Goal: Task Accomplishment & Management: Use online tool/utility

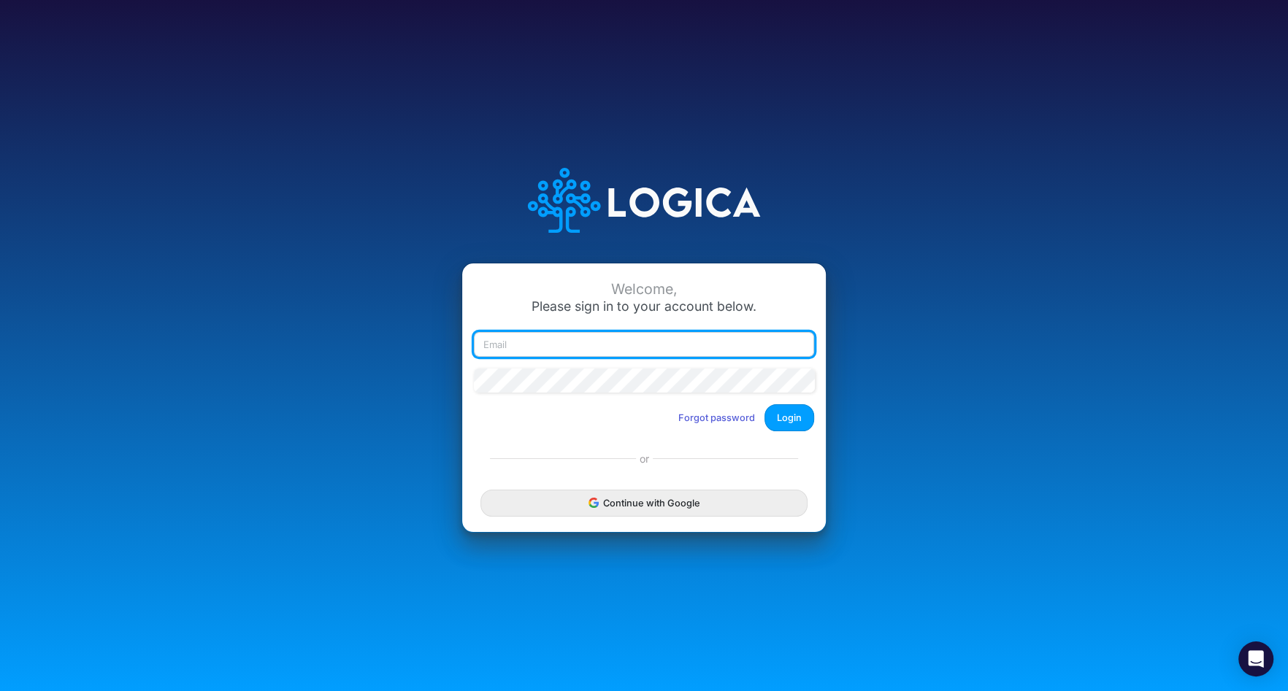
click at [544, 348] on input "email" at bounding box center [644, 344] width 340 height 25
type input "claudia@buildmas.pro"
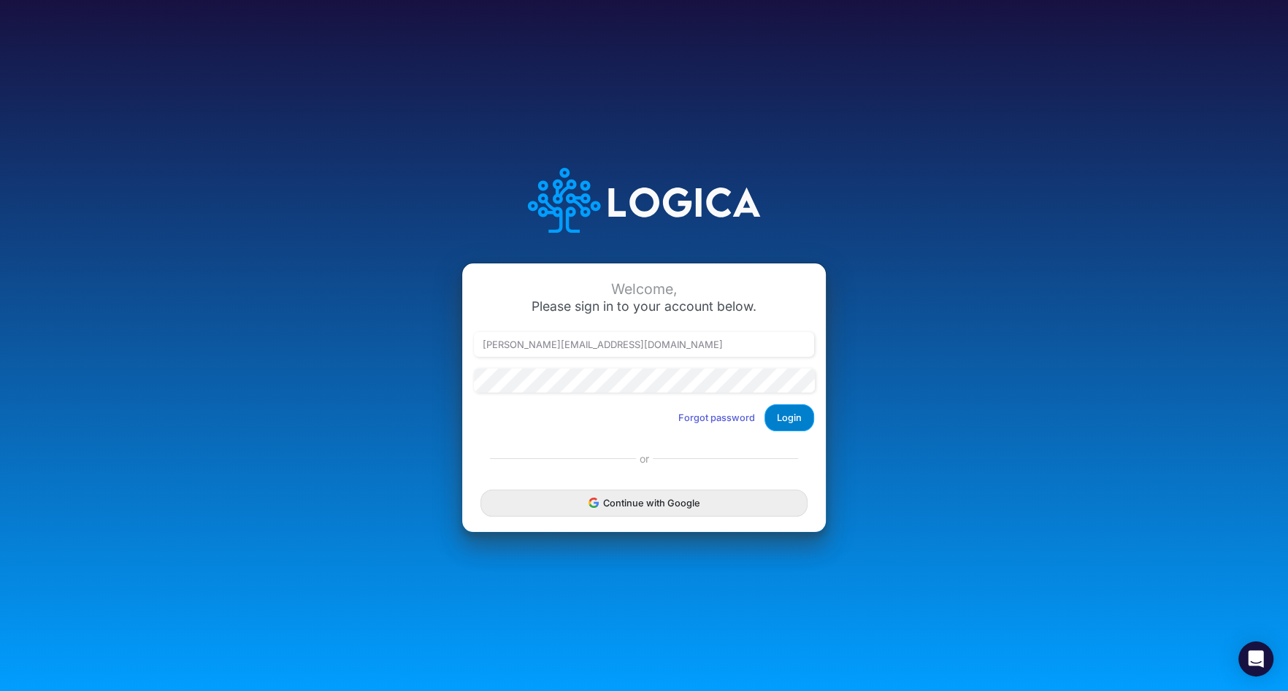
click at [797, 426] on button "Login" at bounding box center [790, 418] width 50 height 27
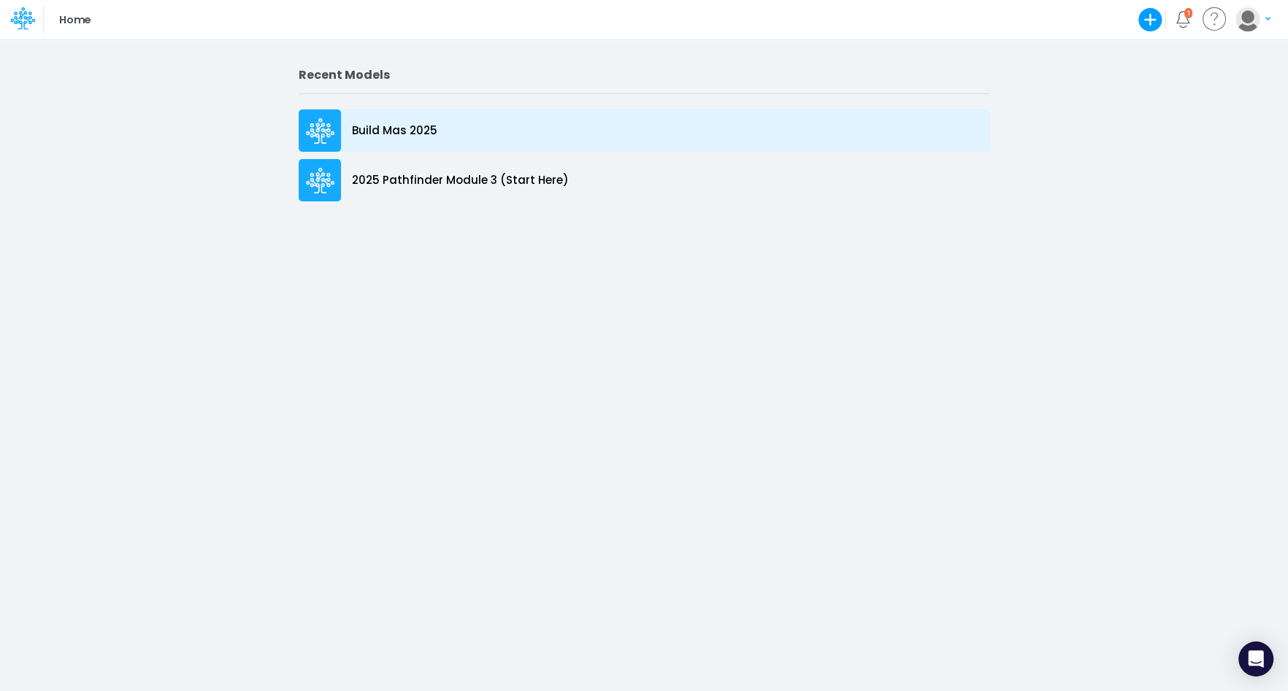
click at [422, 129] on p "Build Mas 2025" at bounding box center [394, 131] width 85 height 17
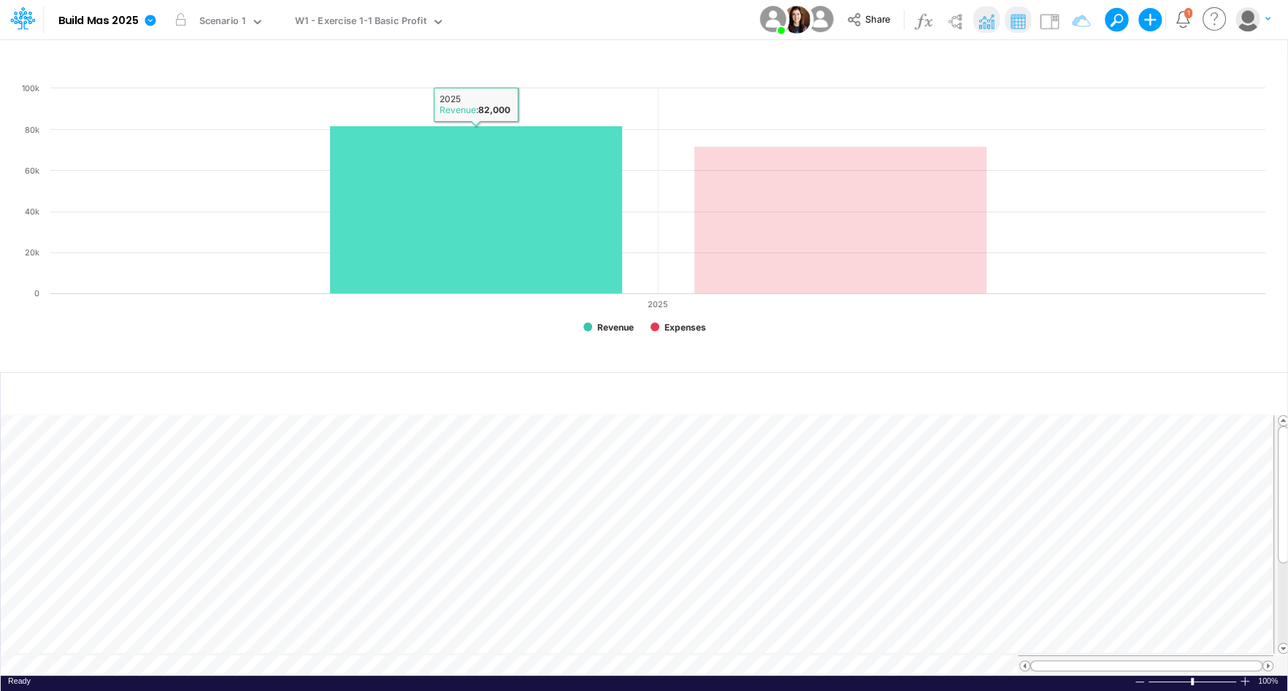
click at [422, 129] on rect at bounding box center [476, 210] width 292 height 168
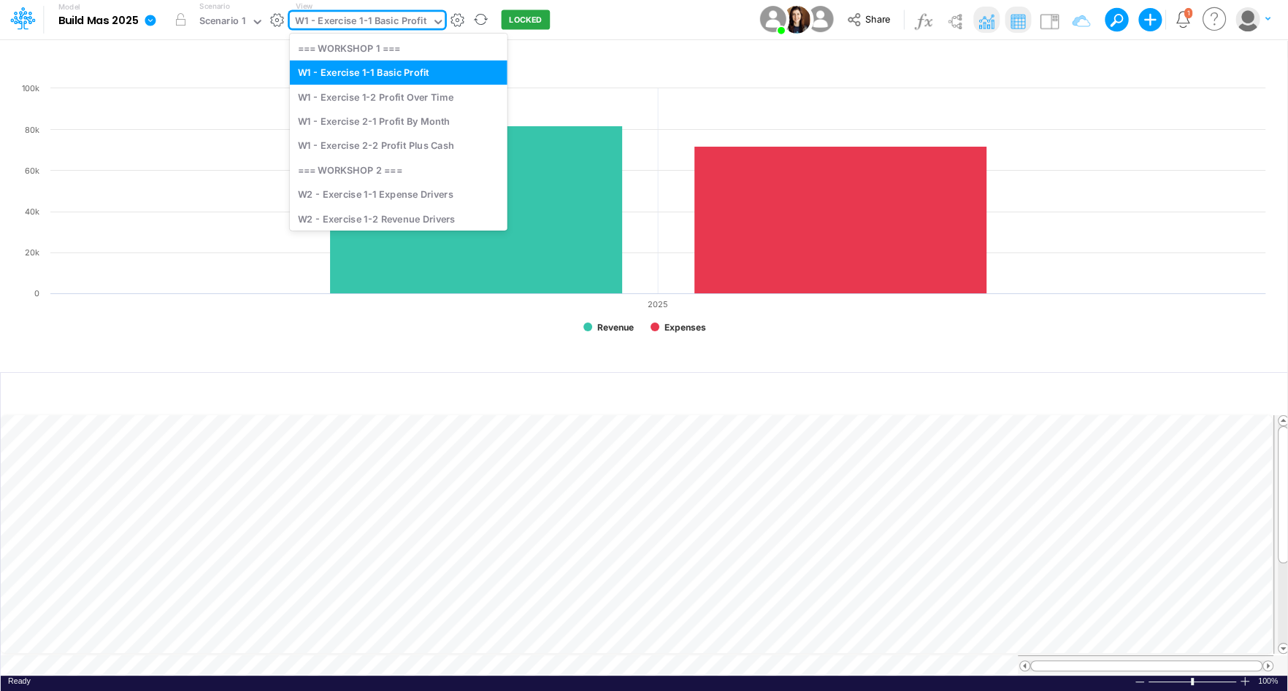
click at [434, 21] on icon at bounding box center [438, 21] width 13 height 13
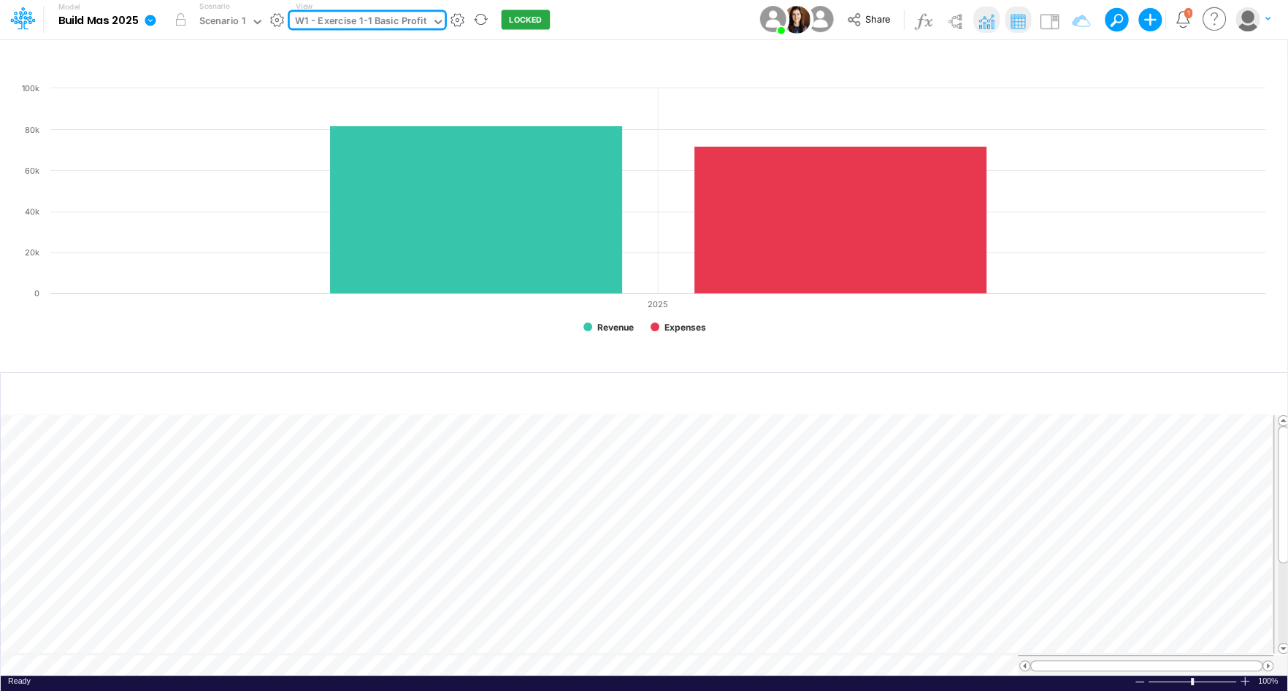
click at [434, 23] on icon at bounding box center [437, 22] width 7 height 4
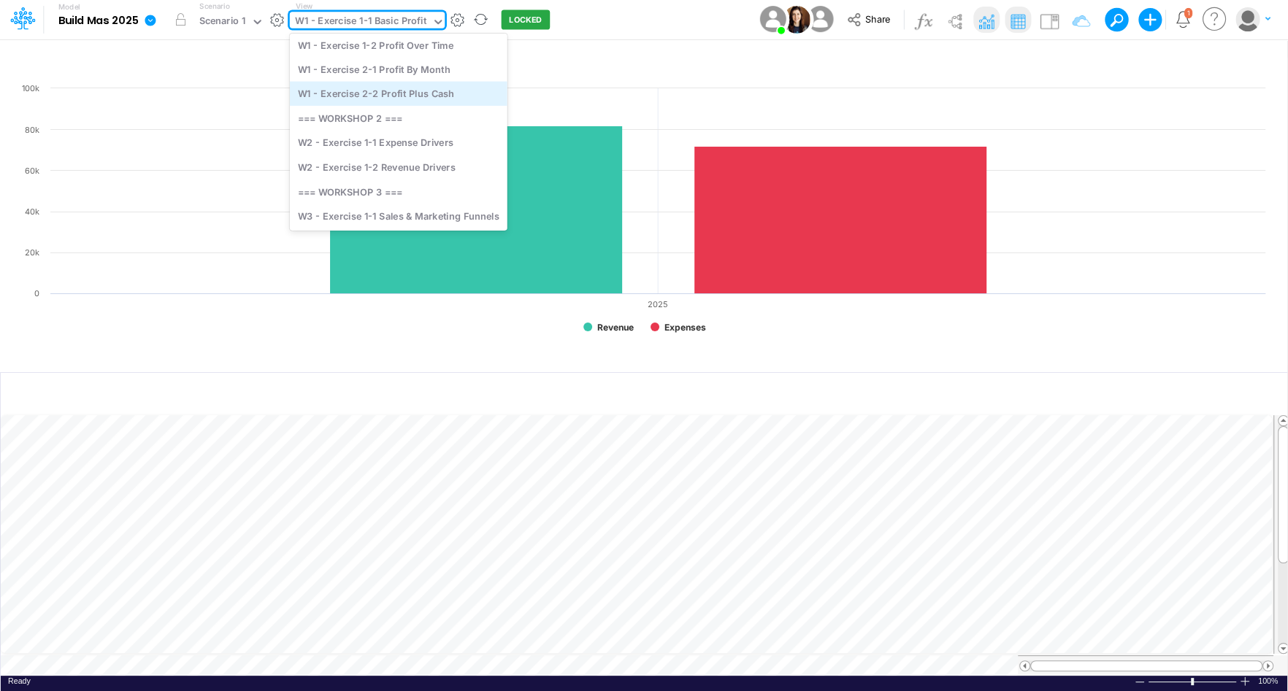
click at [426, 92] on div "W1 - Exercise 2-2 Profit Plus Cash" at bounding box center [399, 94] width 218 height 24
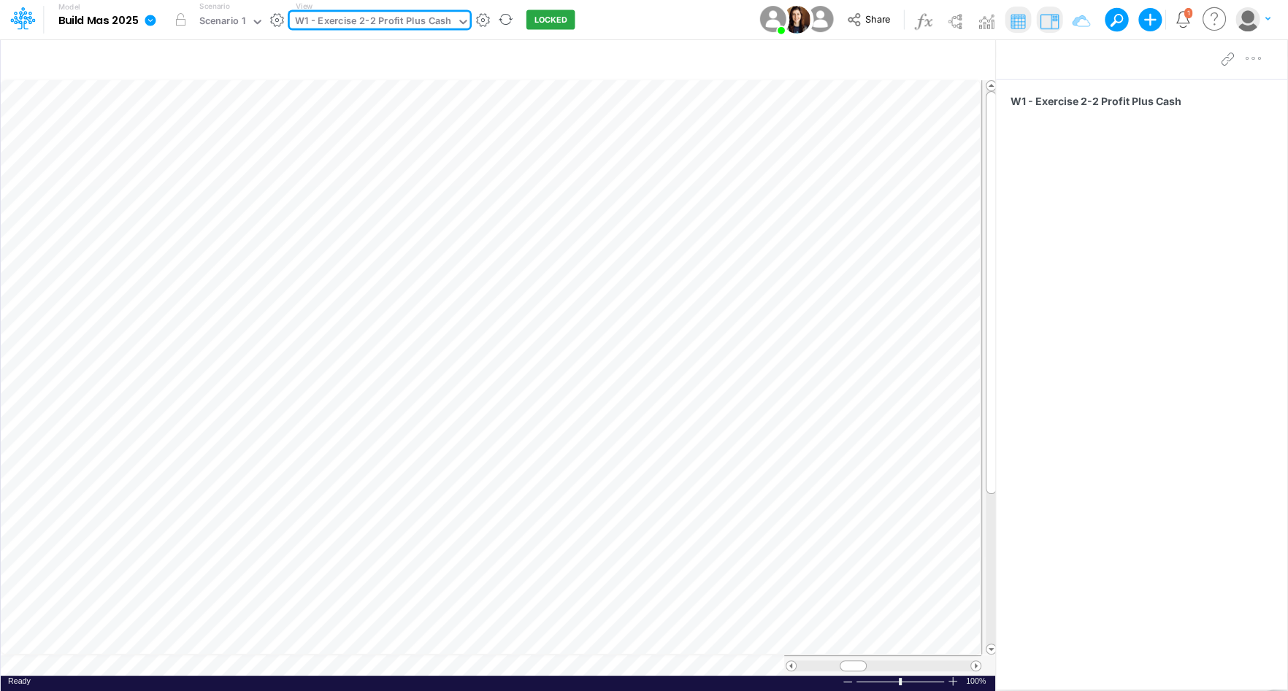
click at [456, 20] on icon at bounding box center [462, 21] width 13 height 13
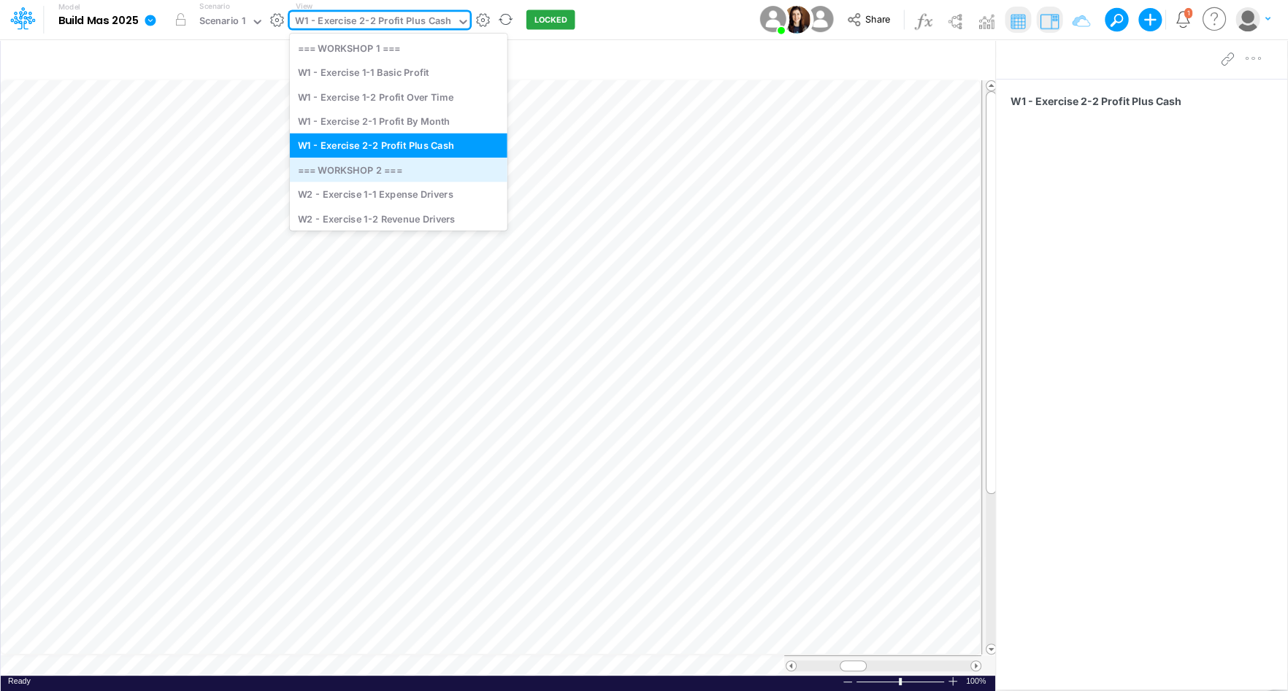
scroll to position [58, 0]
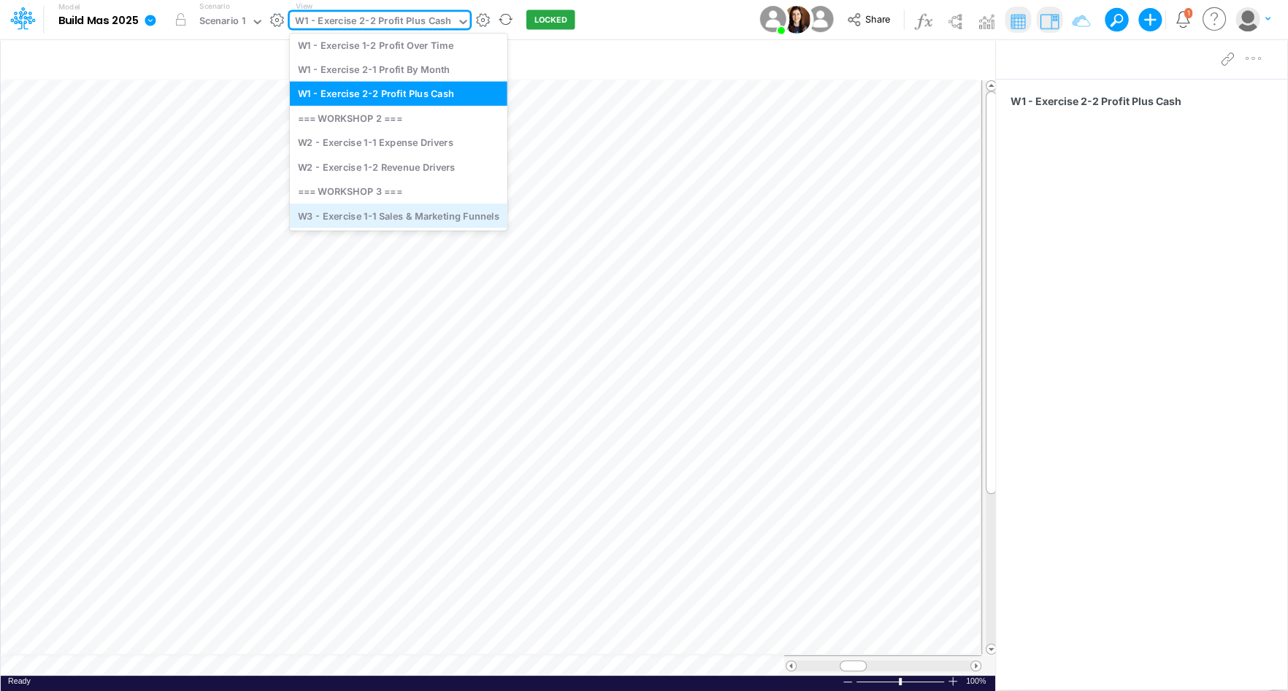
click at [396, 212] on div "W3 - Exercise 1-1 Sales & Marketing Funnels" at bounding box center [399, 216] width 218 height 24
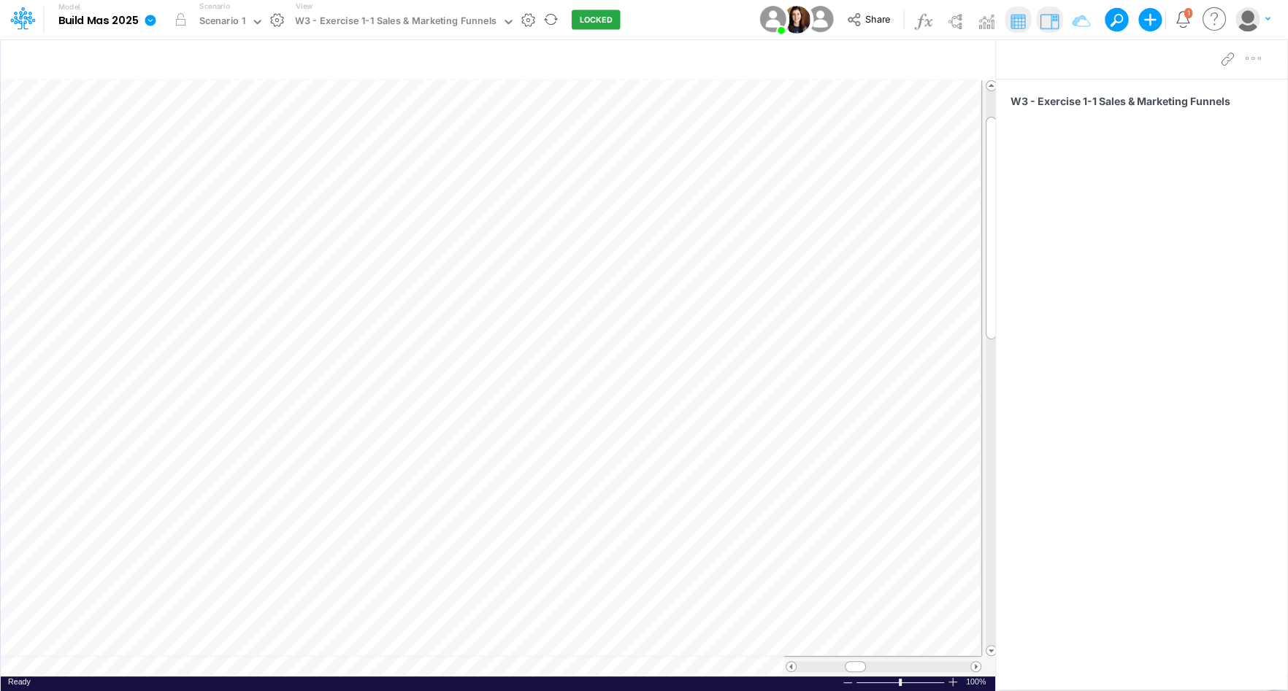
scroll to position [7, 1]
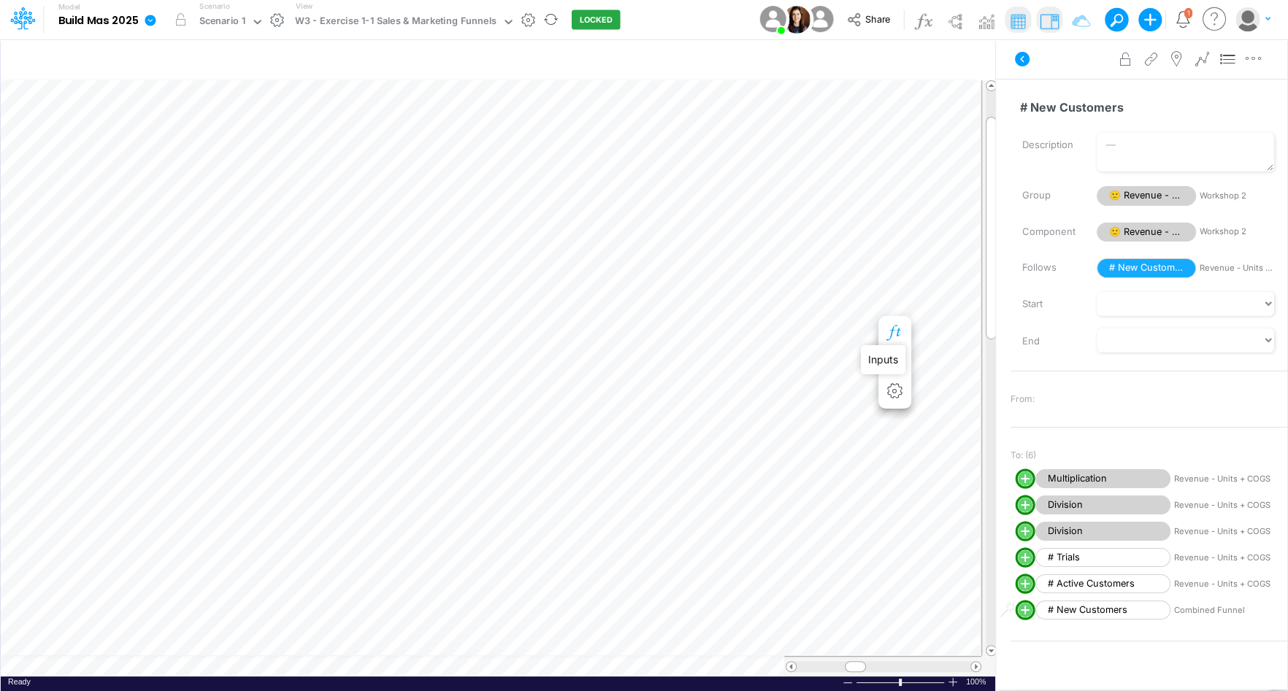
click at [891, 335] on icon "button" at bounding box center [895, 333] width 22 height 15
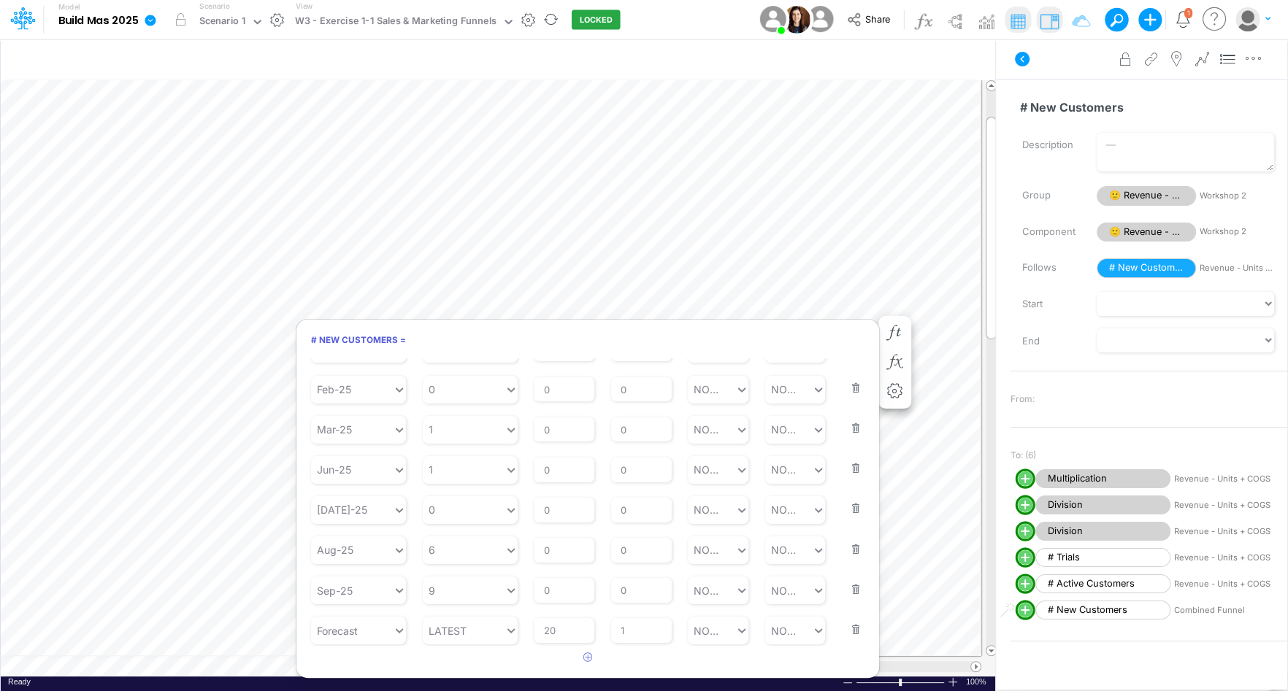
scroll to position [7, 1]
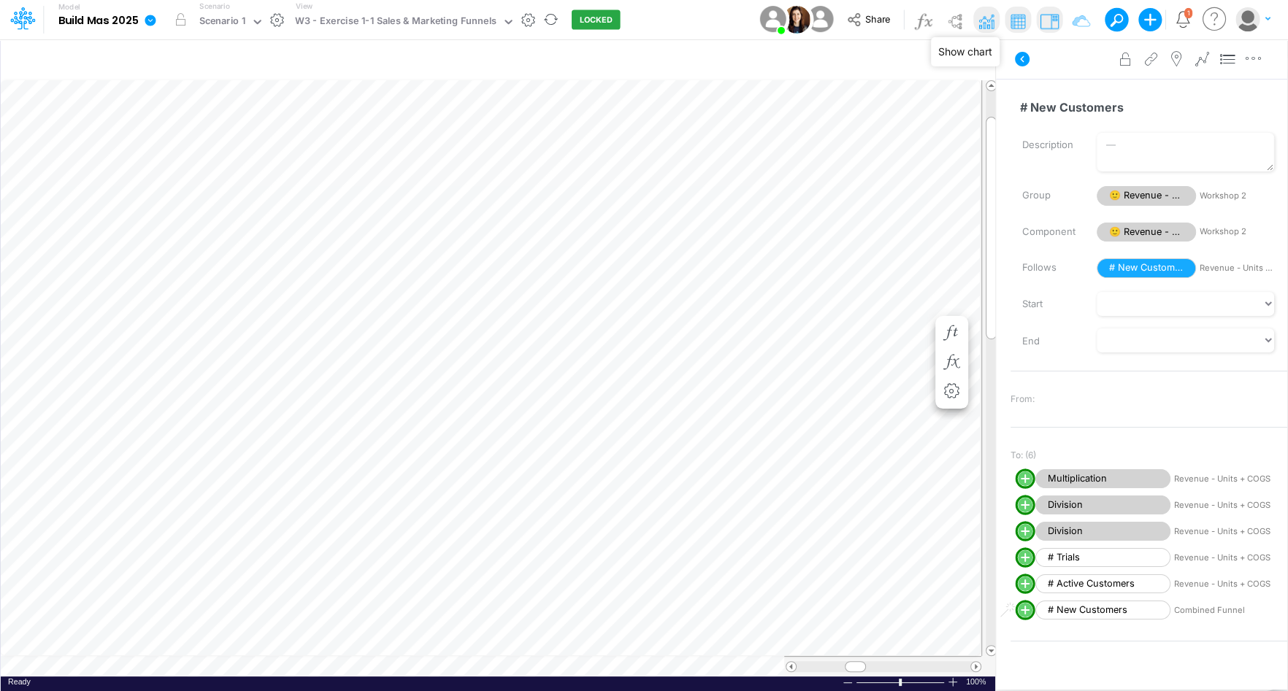
click at [989, 26] on img at bounding box center [985, 20] width 23 height 23
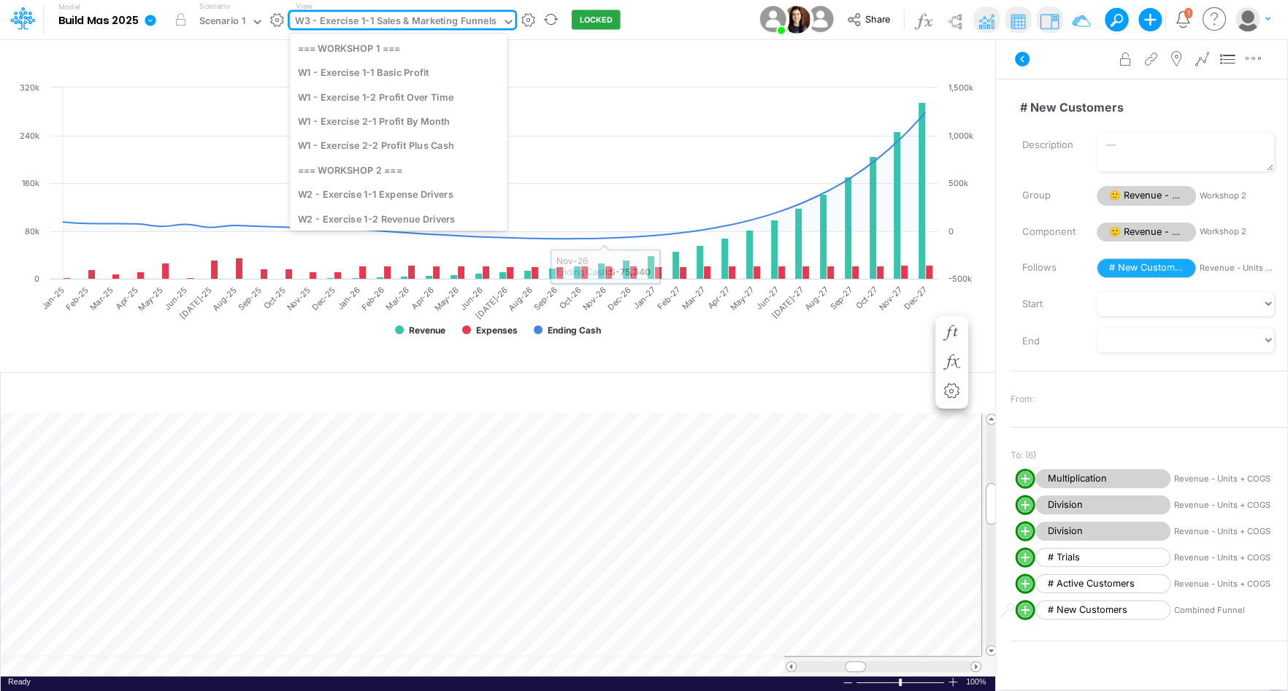
click at [506, 22] on icon at bounding box center [508, 21] width 13 height 13
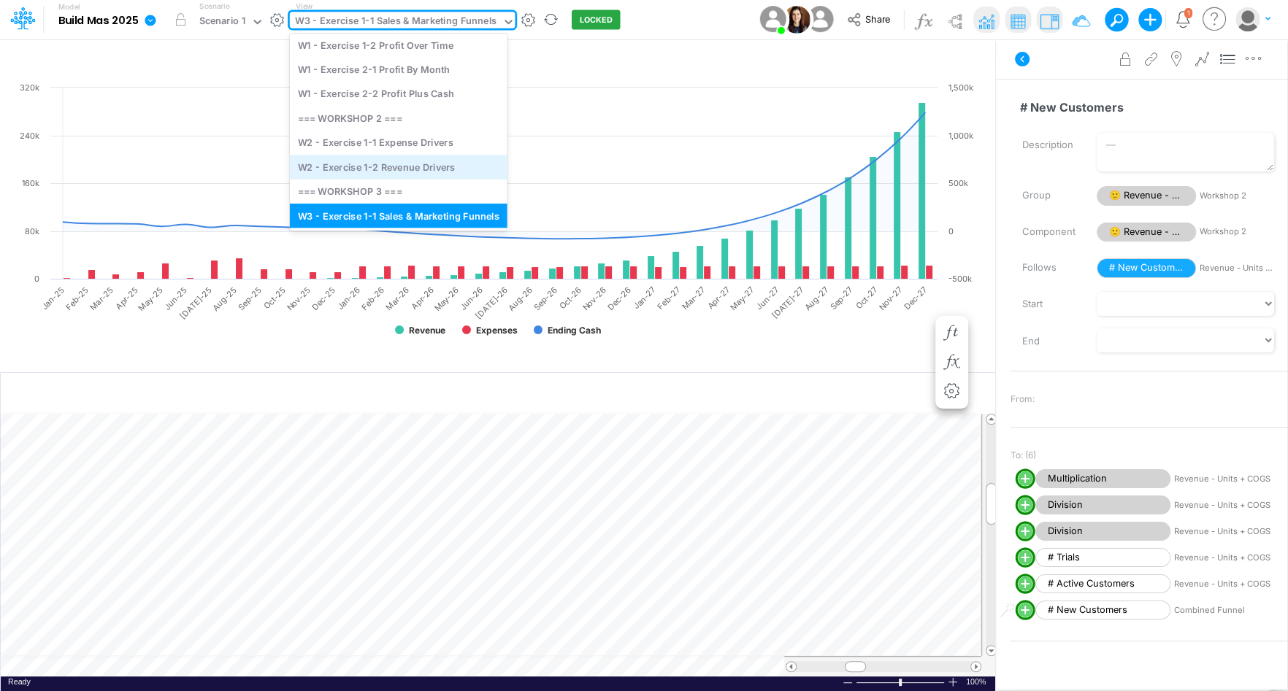
click at [429, 171] on div "W2 - Exercise 1-2 Revenue Drivers" at bounding box center [399, 167] width 218 height 24
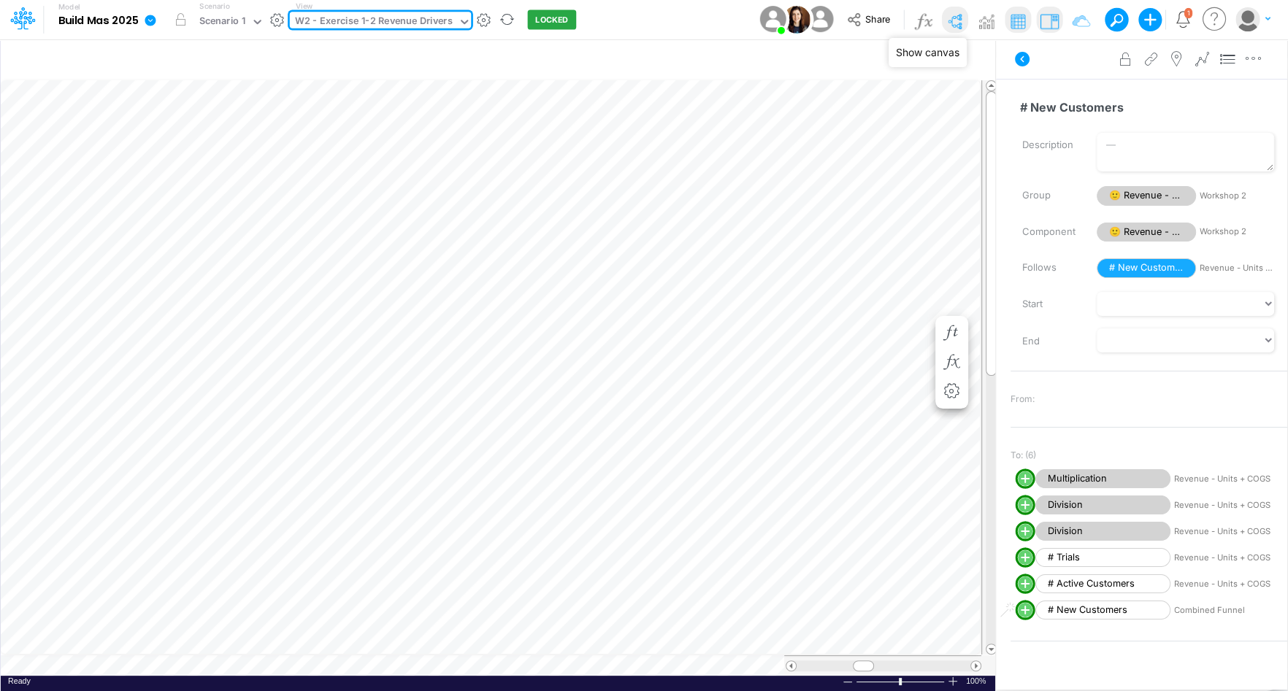
click at [958, 18] on img at bounding box center [954, 20] width 23 height 23
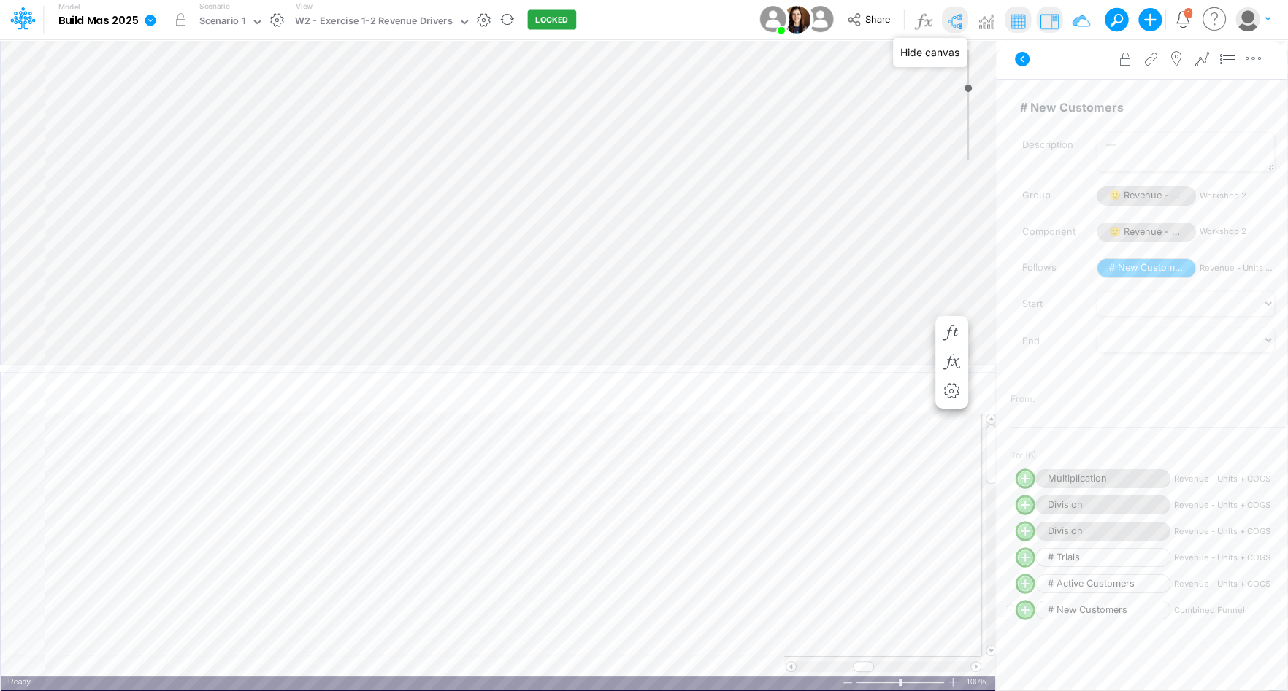
type input "0"
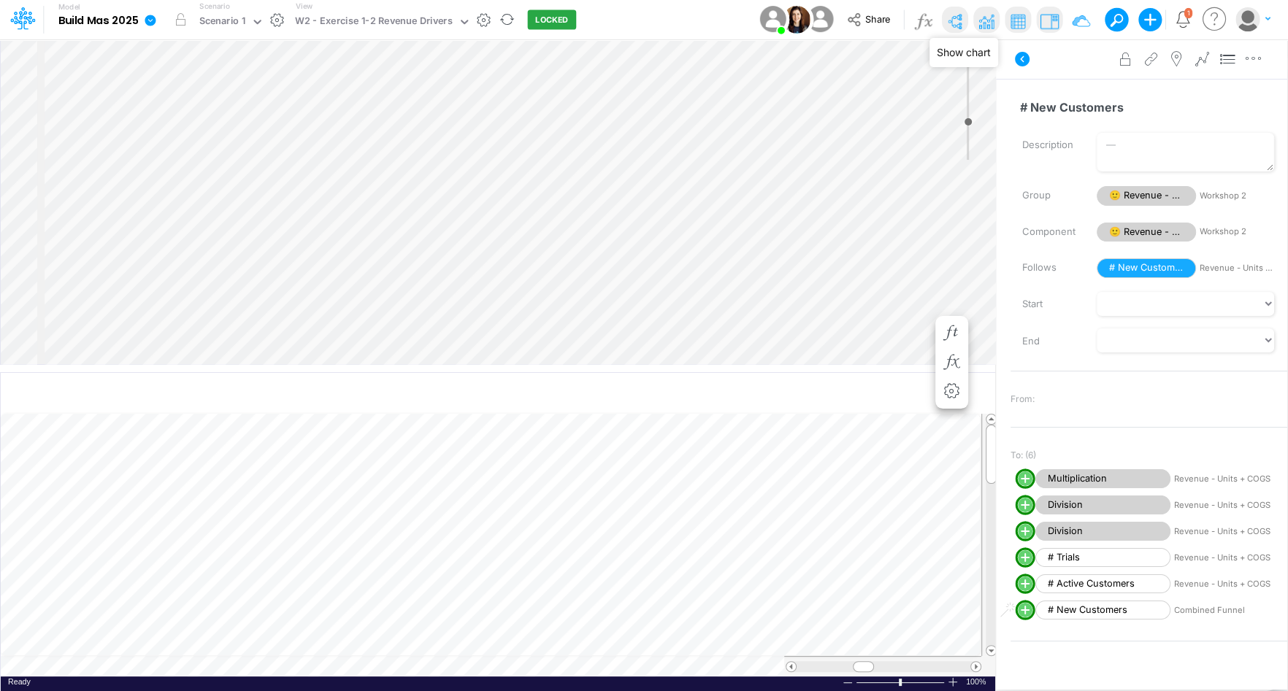
click at [995, 18] on img at bounding box center [985, 20] width 23 height 23
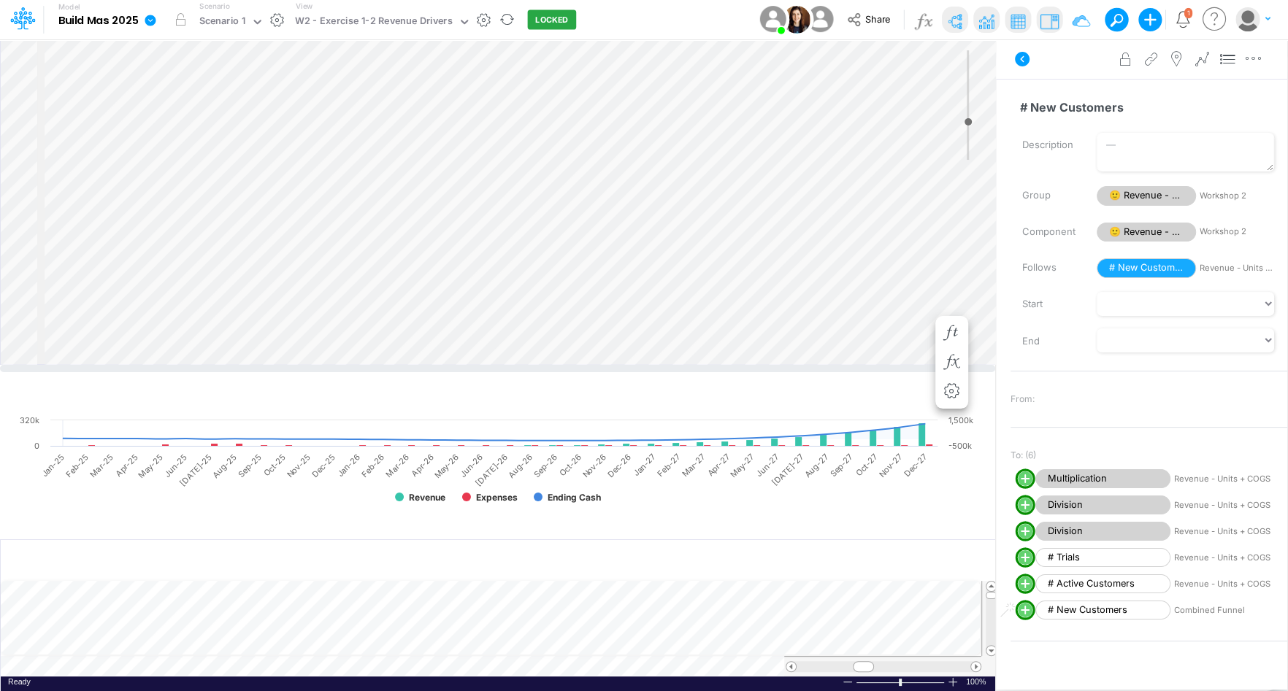
click at [756, 299] on div "Insert child node Variable Constant Group Addition Subtraction Multiplication D…" at bounding box center [497, 365] width 995 height 653
click at [995, 17] on img at bounding box center [985, 20] width 23 height 23
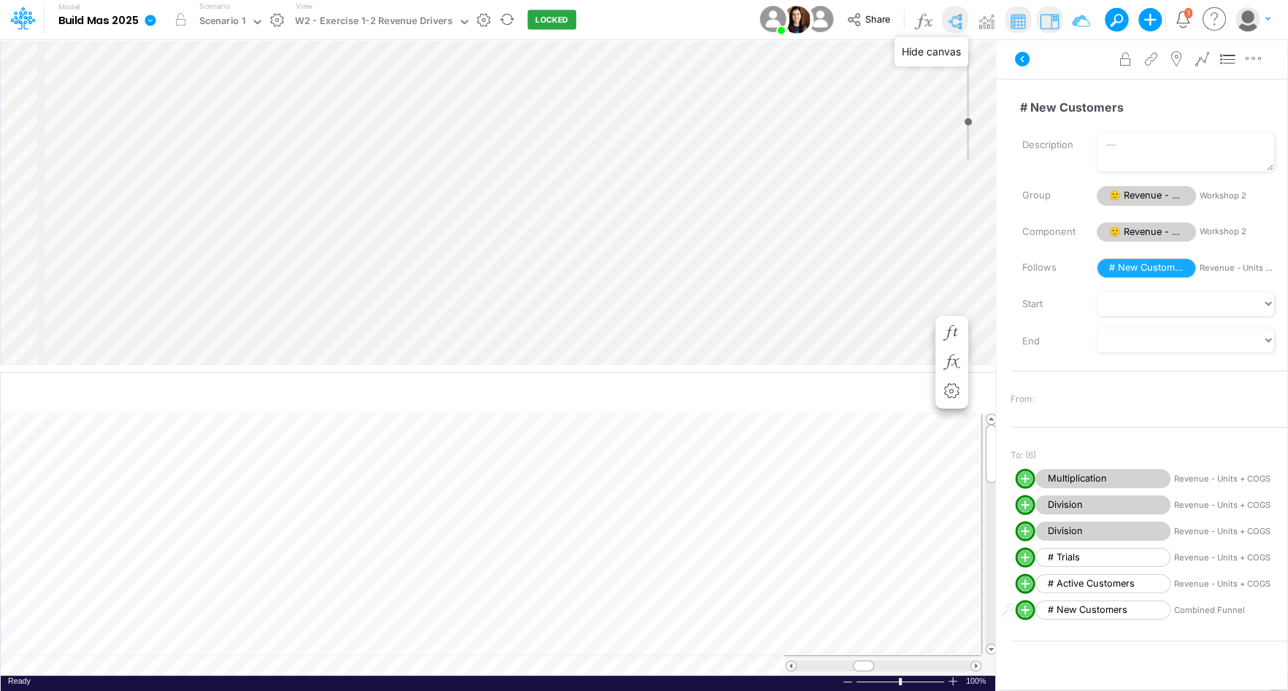
click at [951, 12] on img at bounding box center [954, 20] width 23 height 23
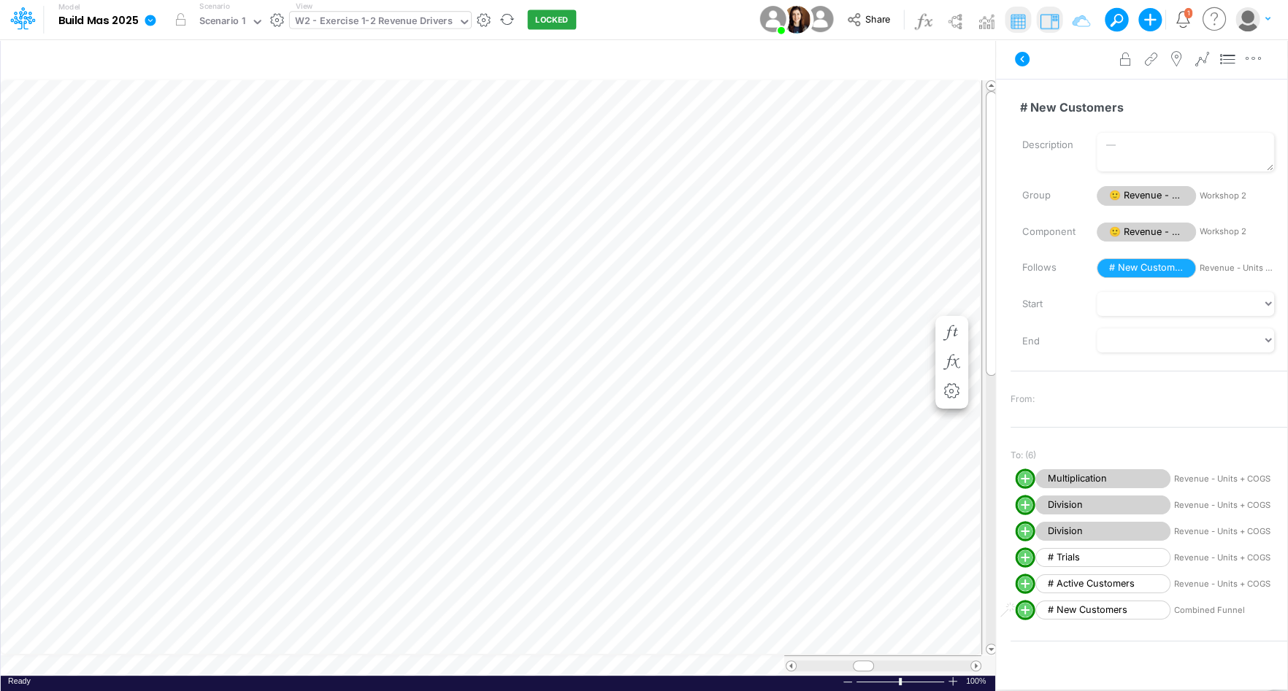
click at [461, 18] on icon at bounding box center [464, 21] width 13 height 13
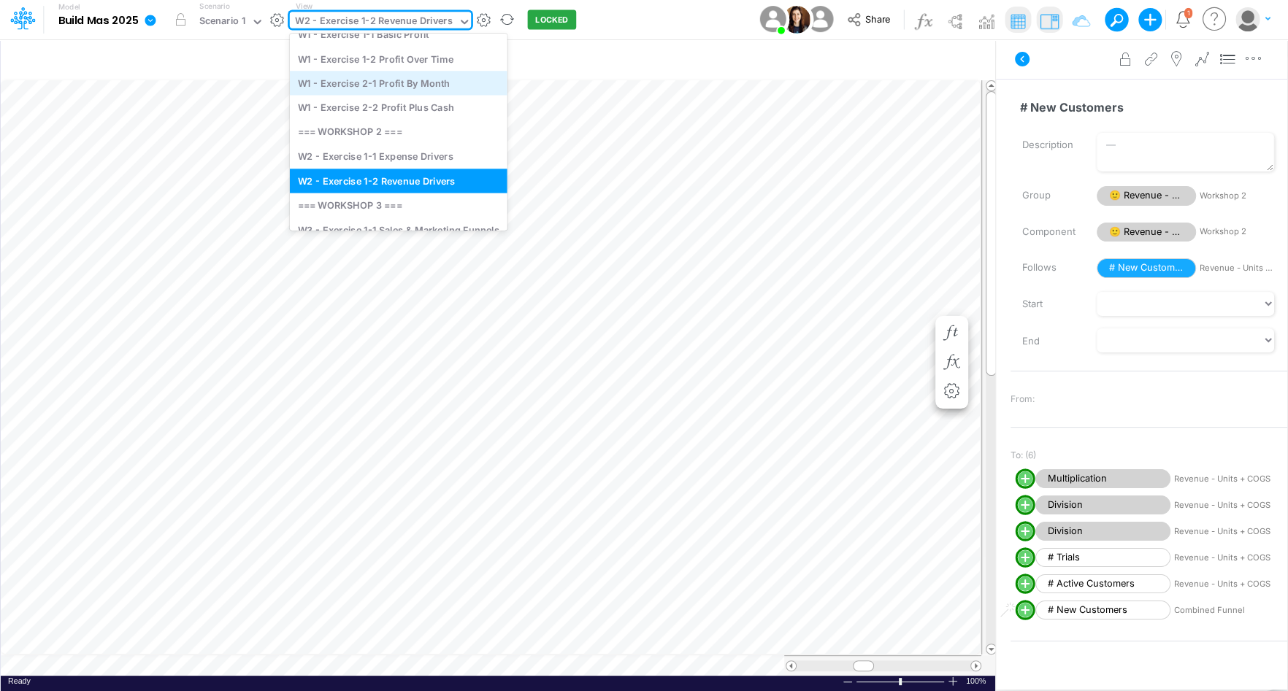
scroll to position [58, 0]
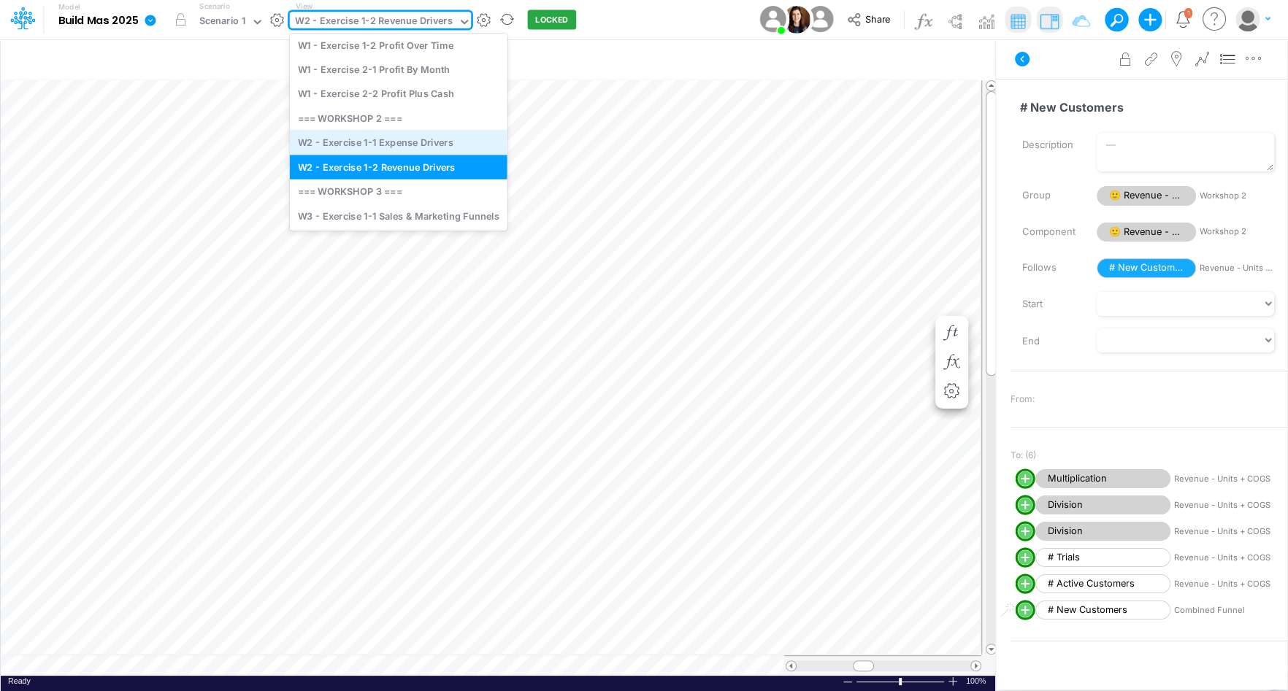
click at [412, 142] on div "W2 - Exercise 1-1 Expense Drivers" at bounding box center [399, 143] width 218 height 24
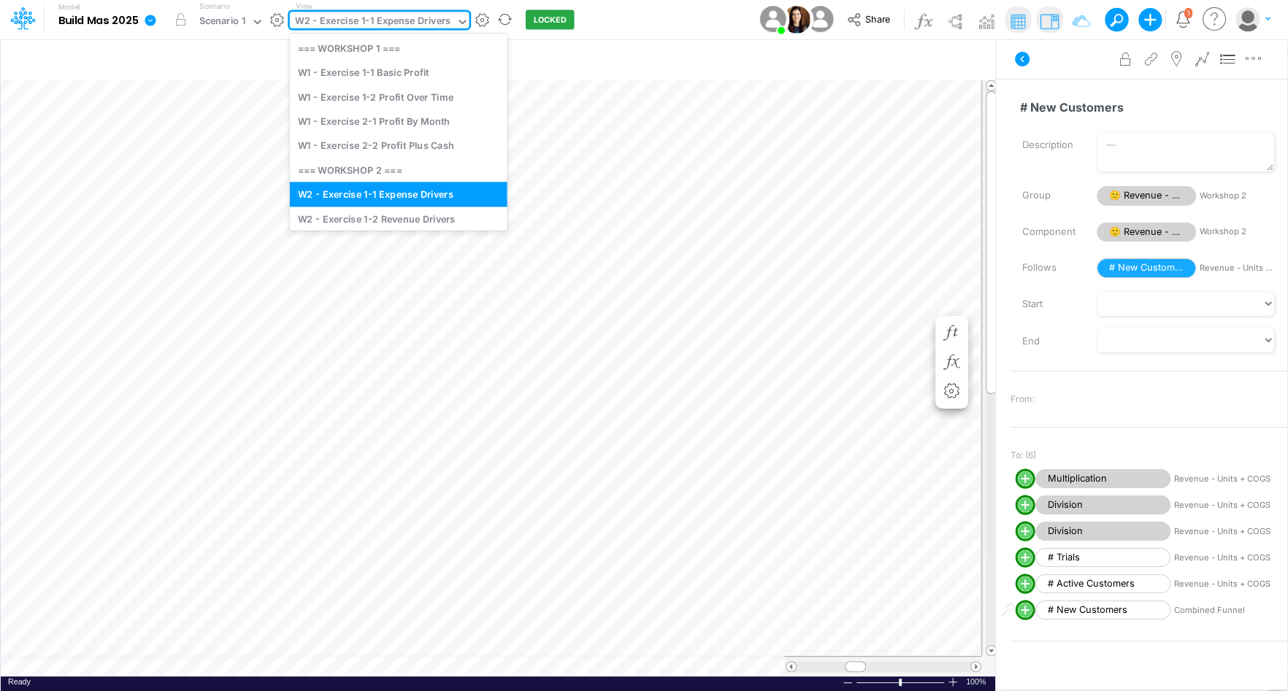
click at [458, 24] on icon at bounding box center [462, 21] width 13 height 13
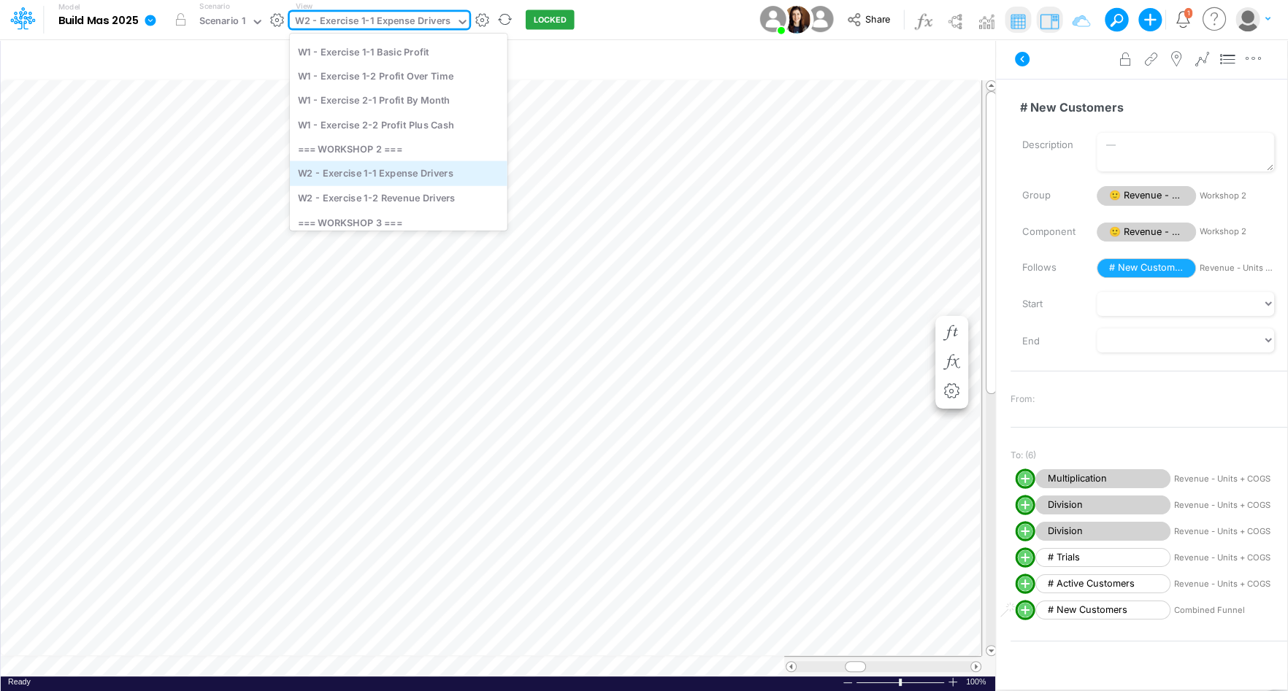
scroll to position [58, 0]
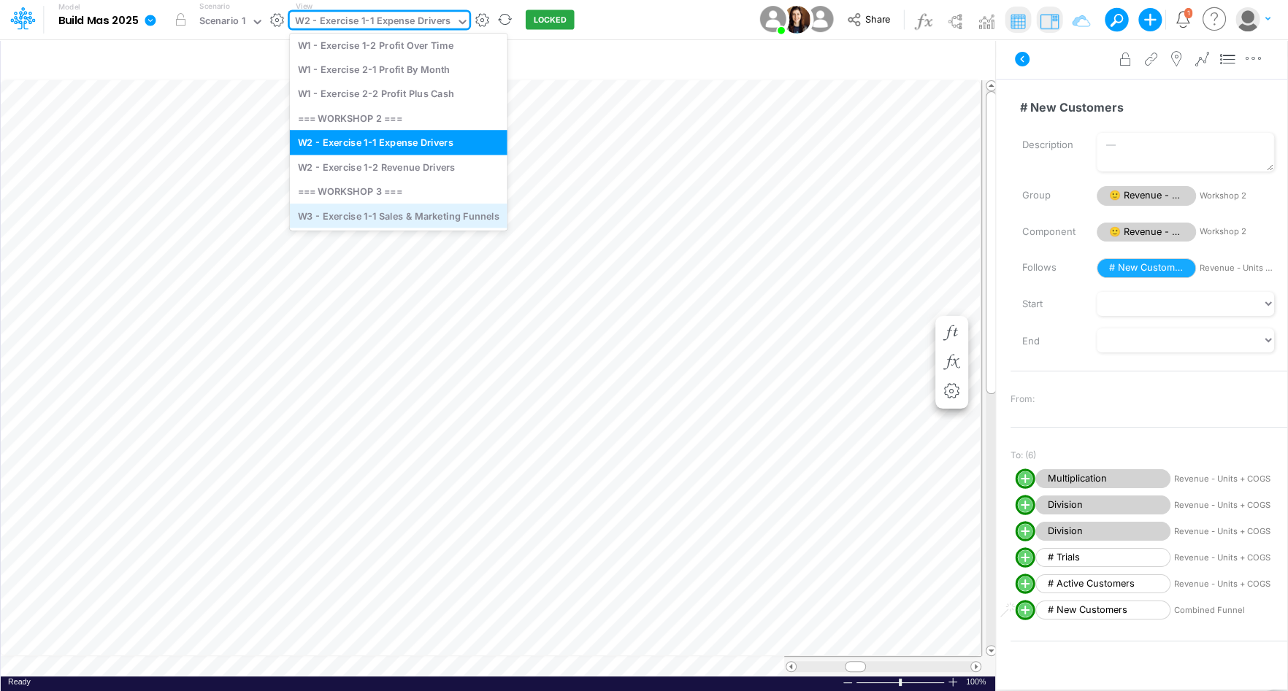
click at [410, 218] on div "W3 - Exercise 1-1 Sales & Marketing Funnels" at bounding box center [399, 216] width 218 height 24
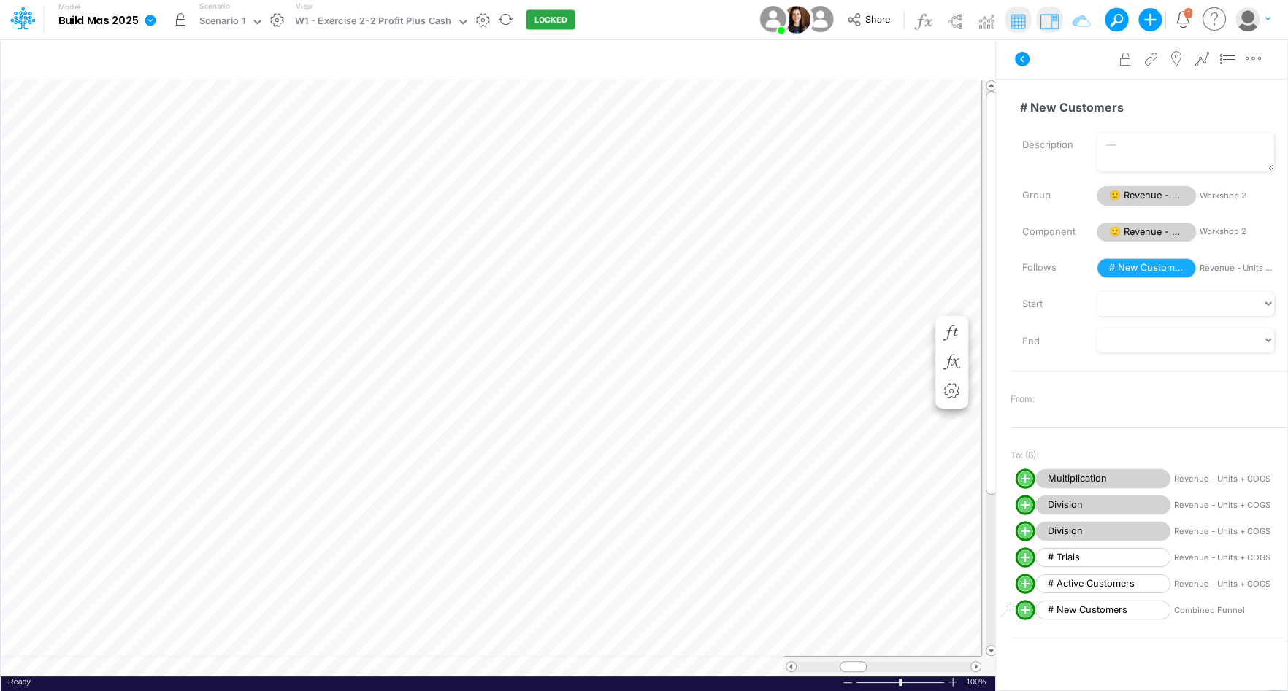
scroll to position [7, 0]
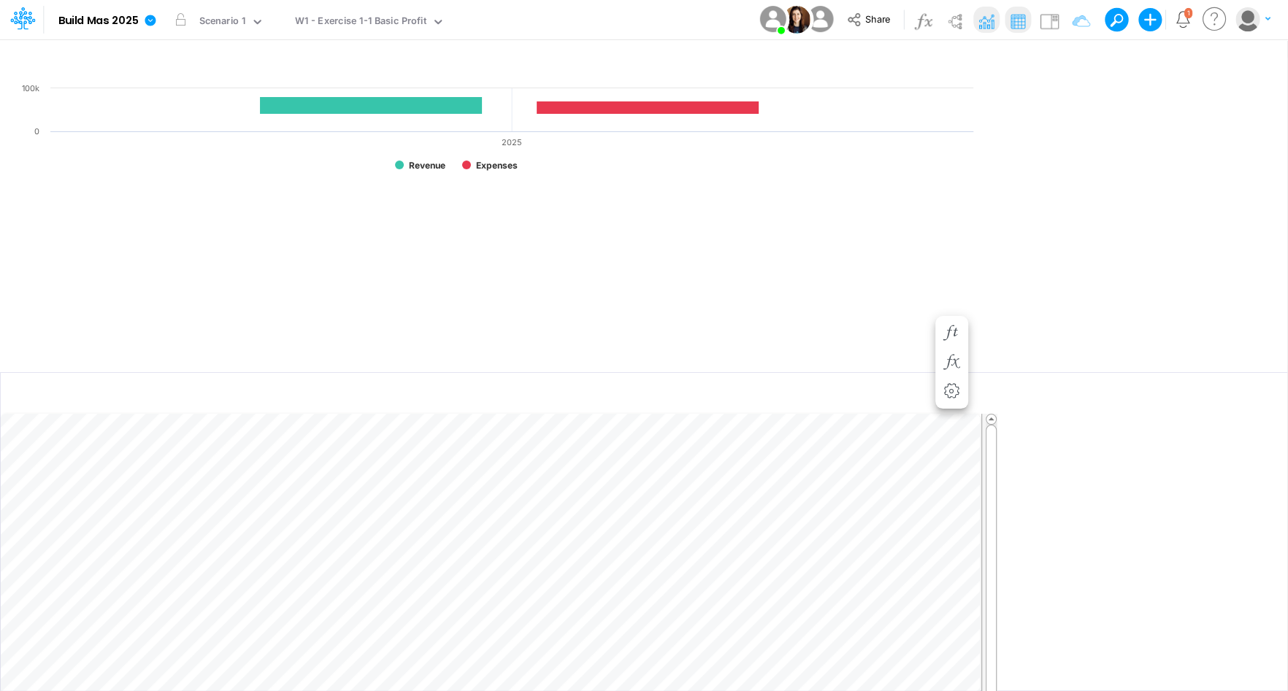
click at [137, 670] on div "Paste Cut Copy AutoFill Ready 100% Sum: null Max: null Min: null Numerical Coun…" at bounding box center [644, 545] width 1287 height 262
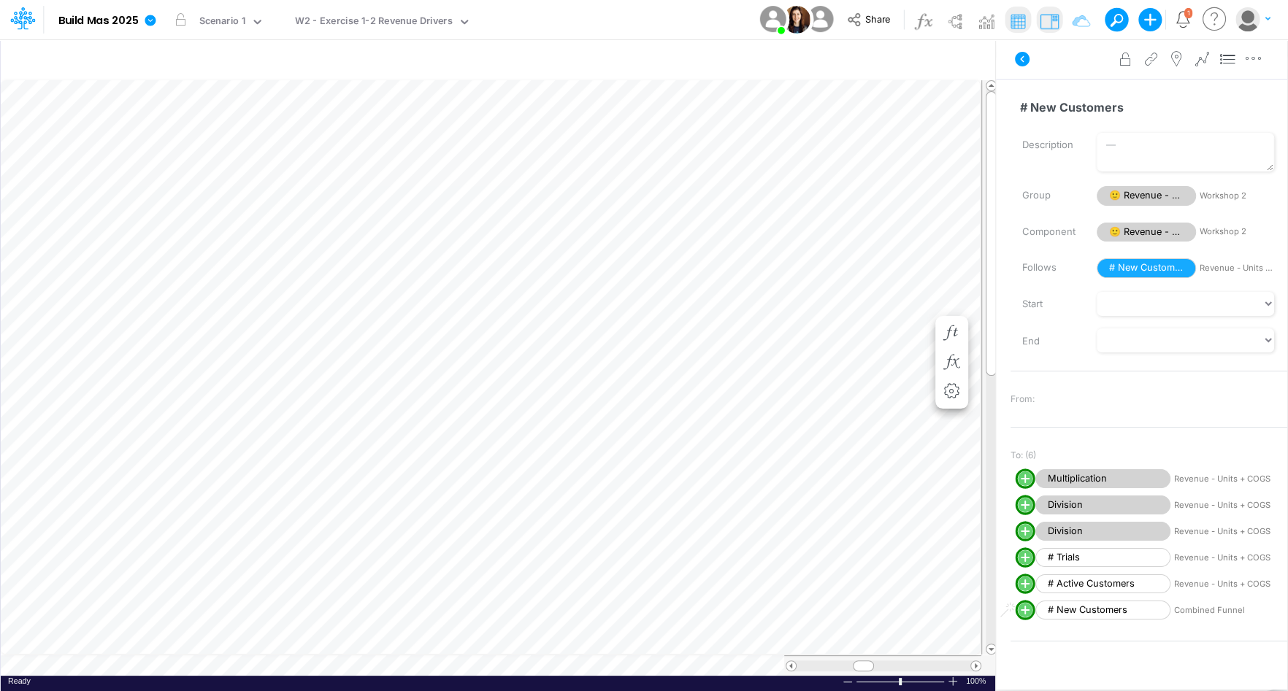
scroll to position [7, 0]
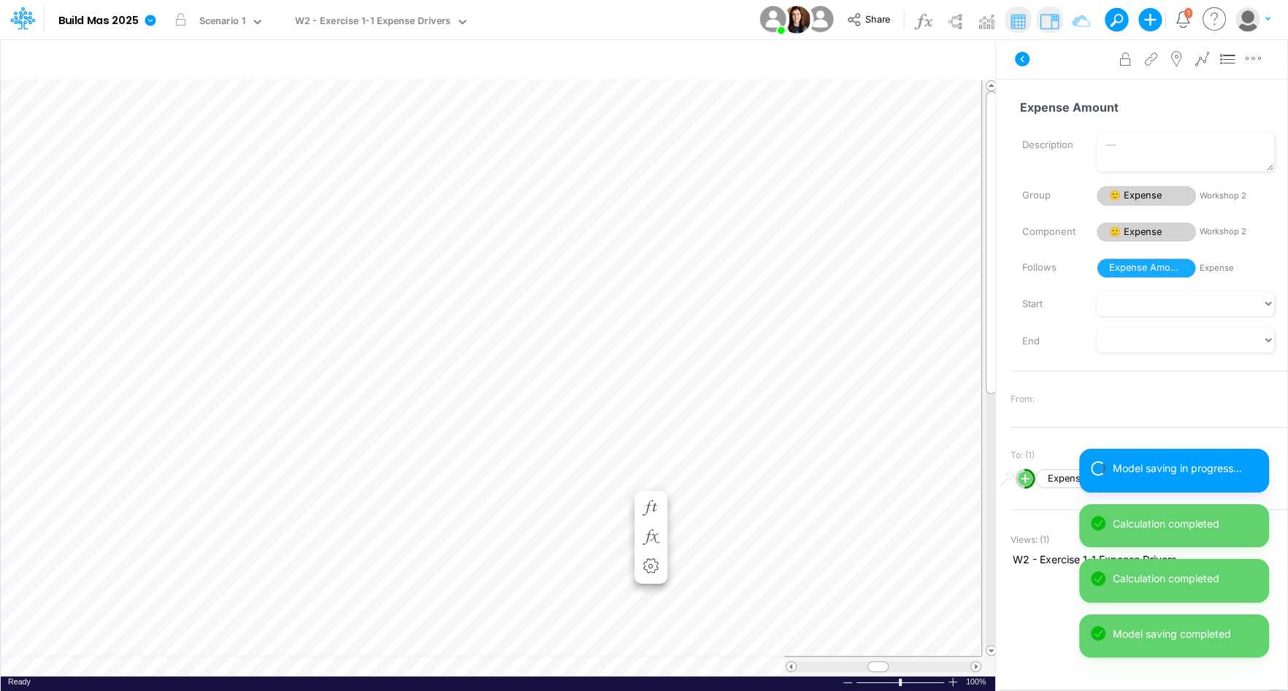
scroll to position [7, 1]
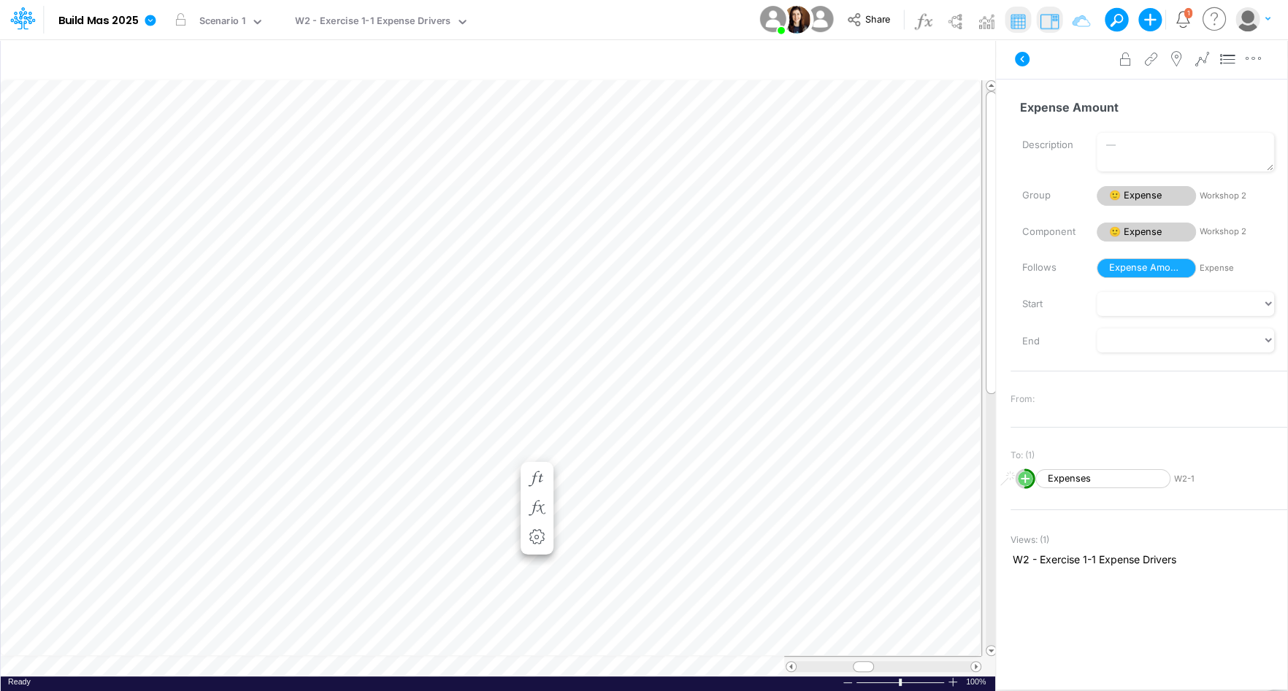
scroll to position [7, 1]
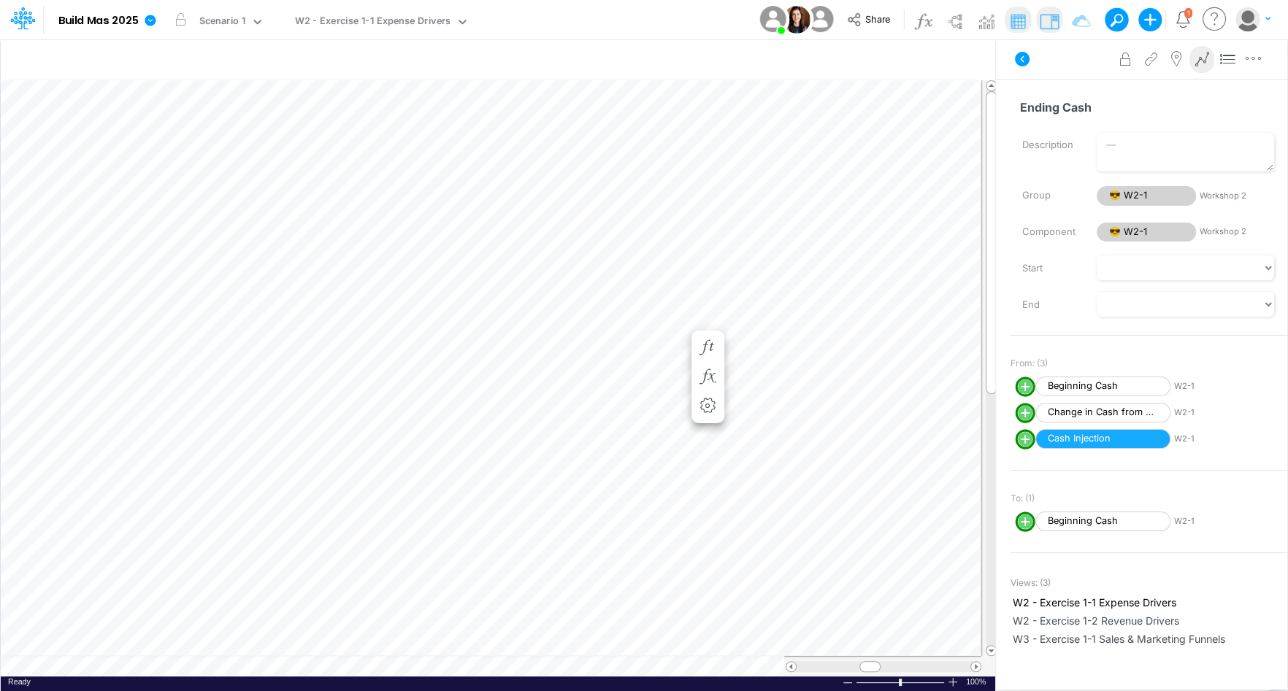
scroll to position [7, 1]
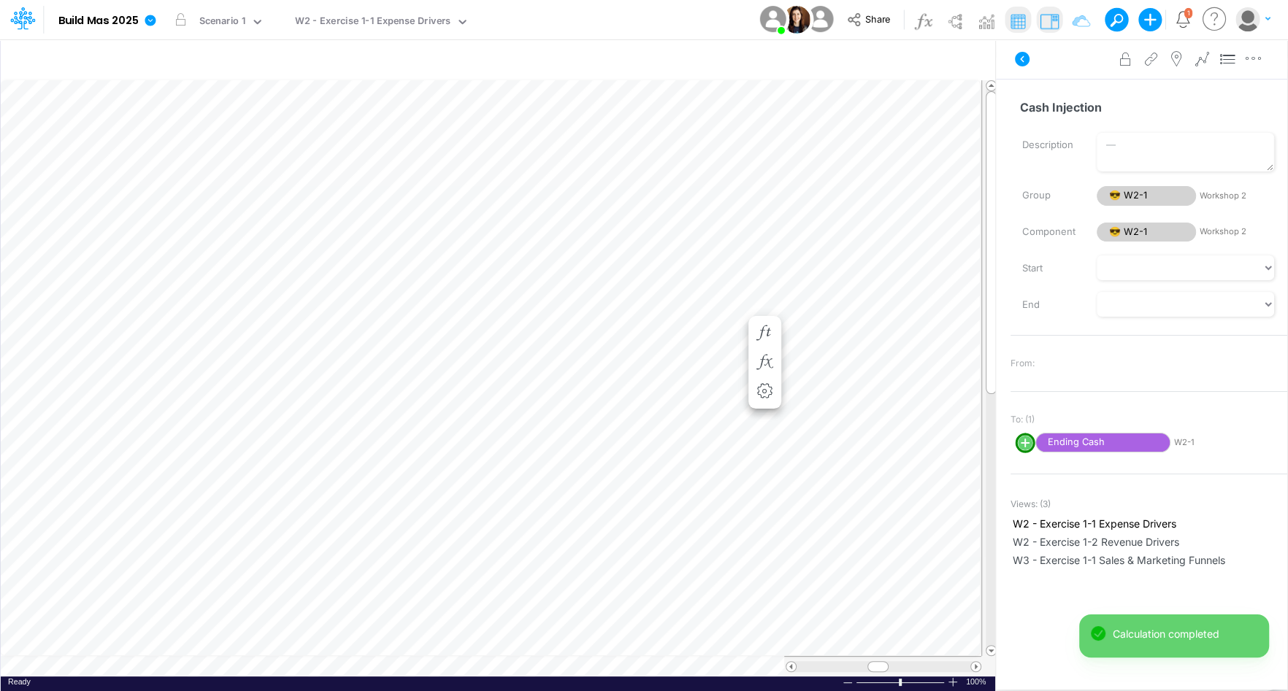
scroll to position [7, 1]
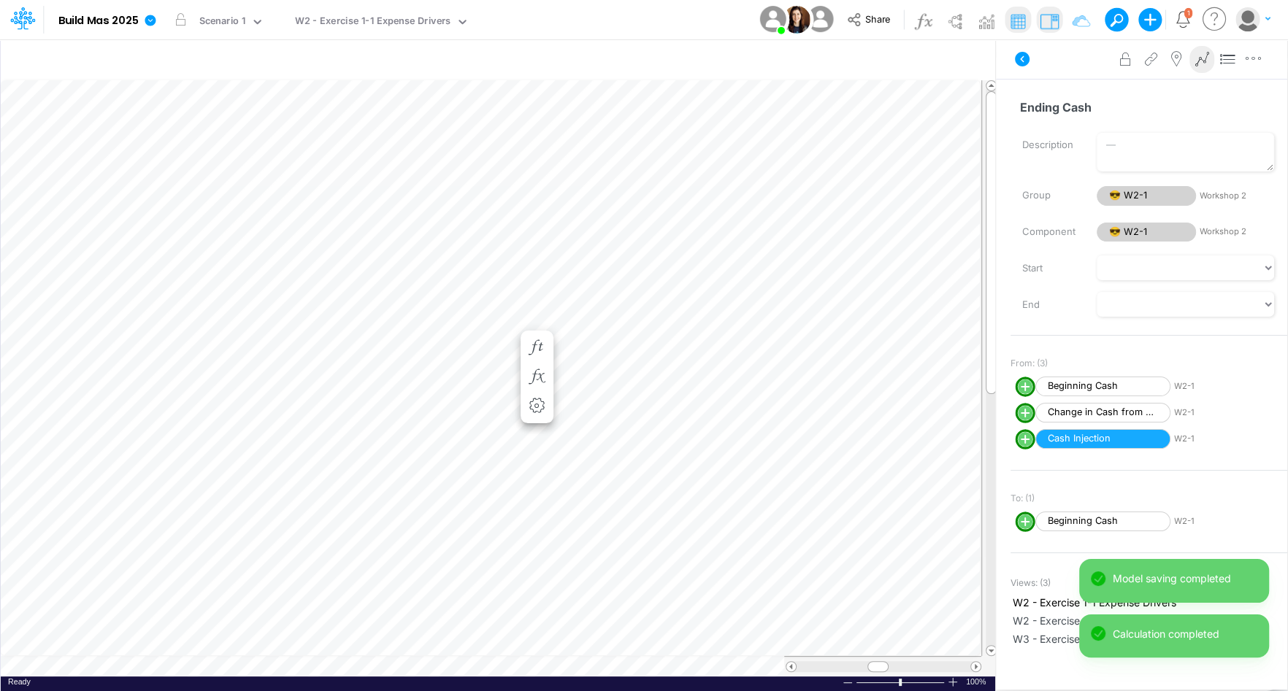
scroll to position [7, 1]
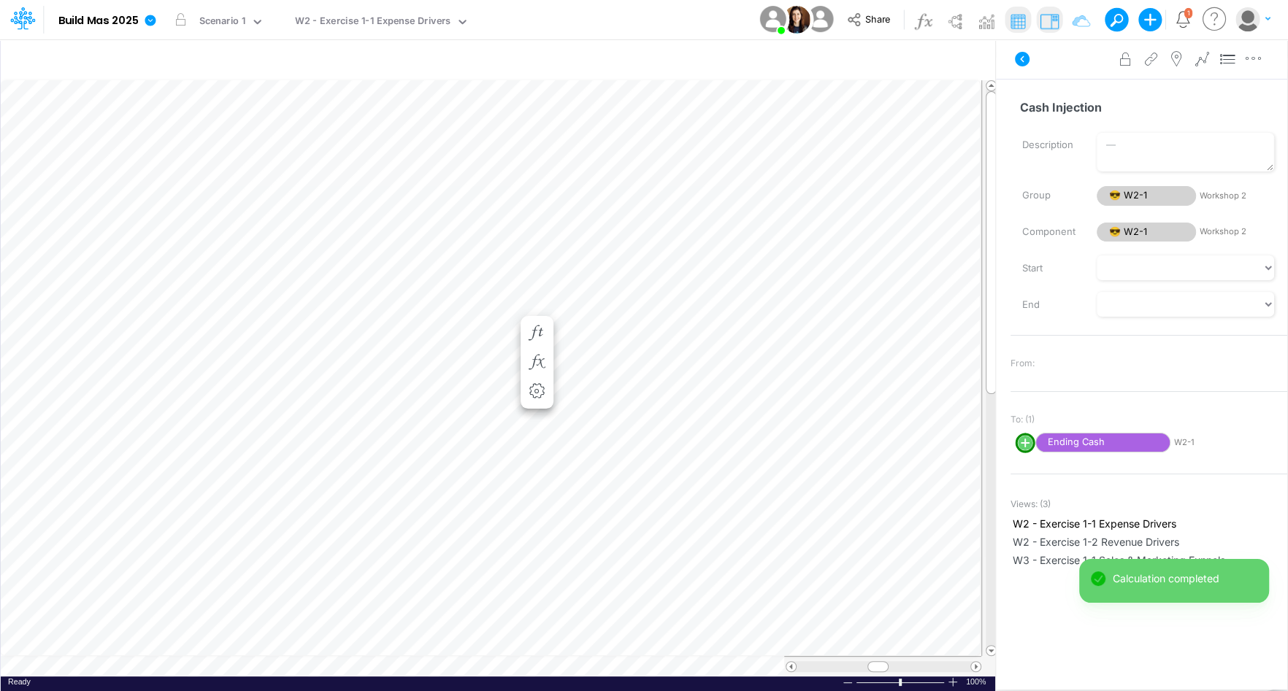
scroll to position [7, 1]
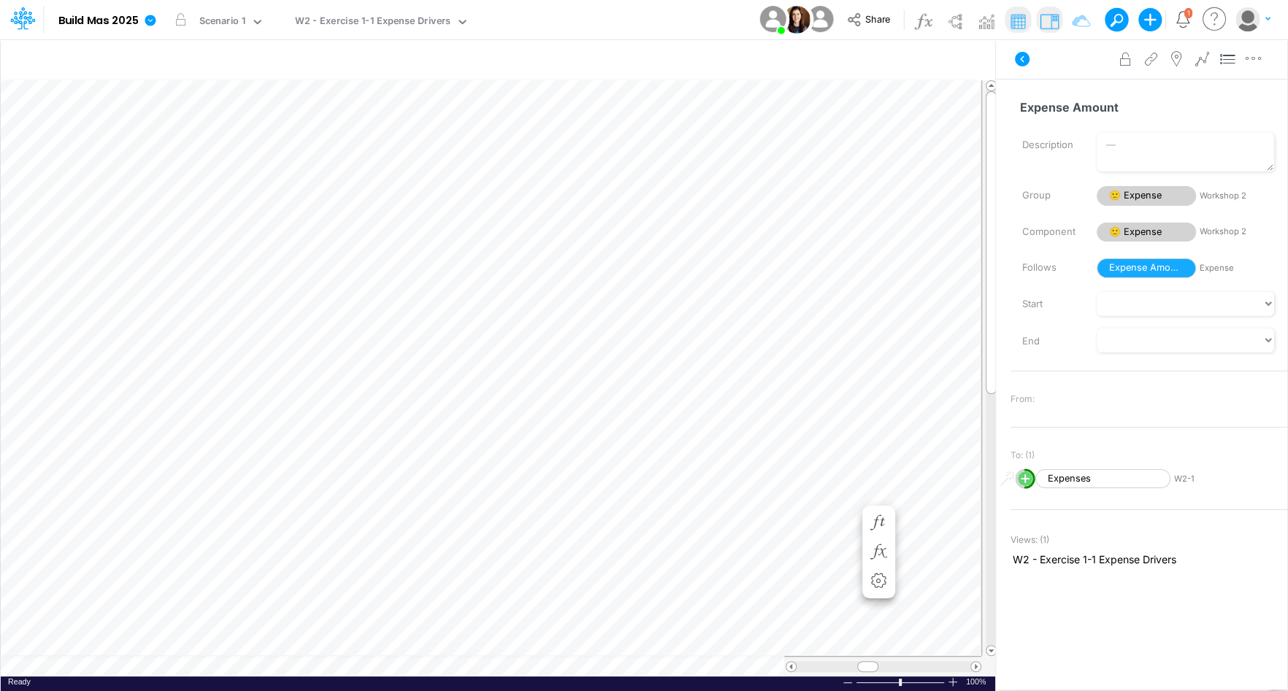
scroll to position [7, 1]
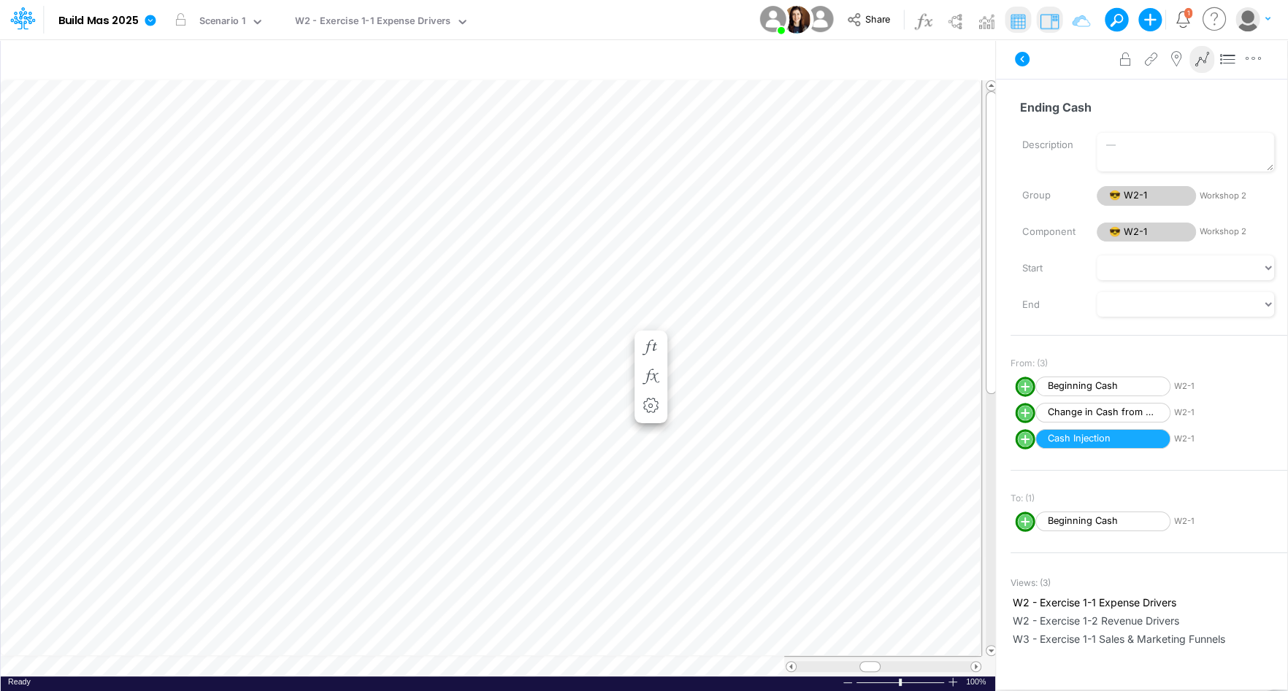
scroll to position [7, 1]
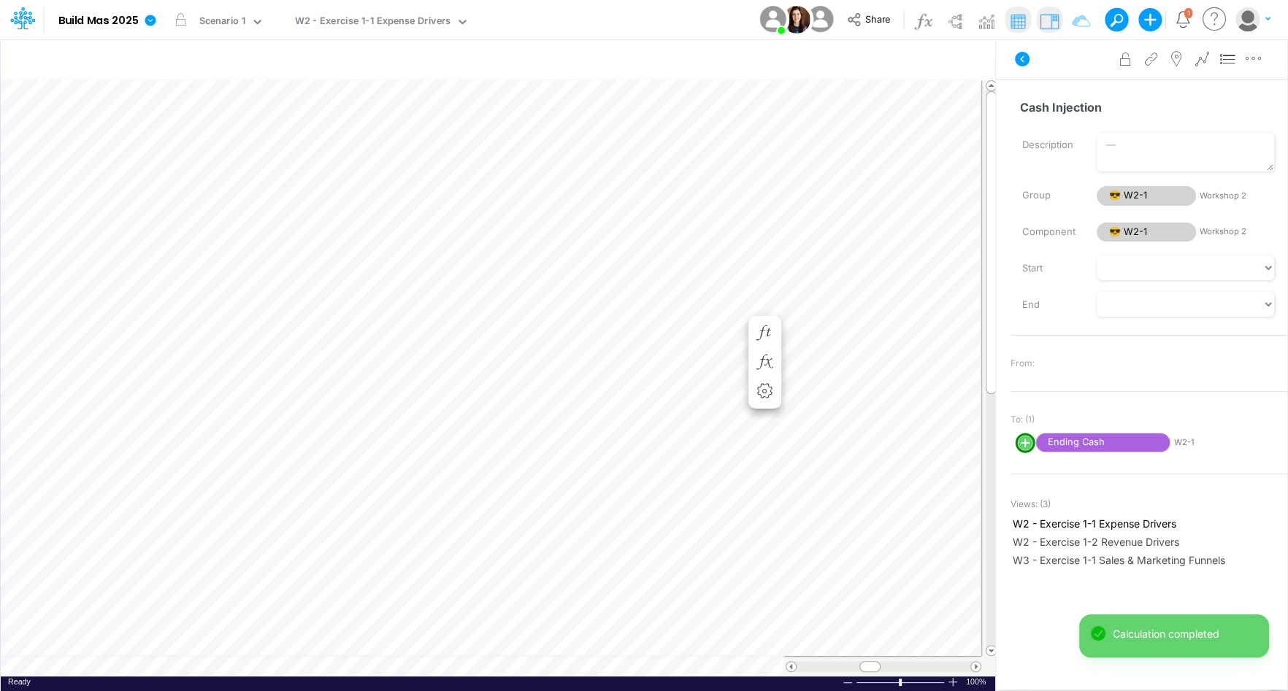
scroll to position [7, 1]
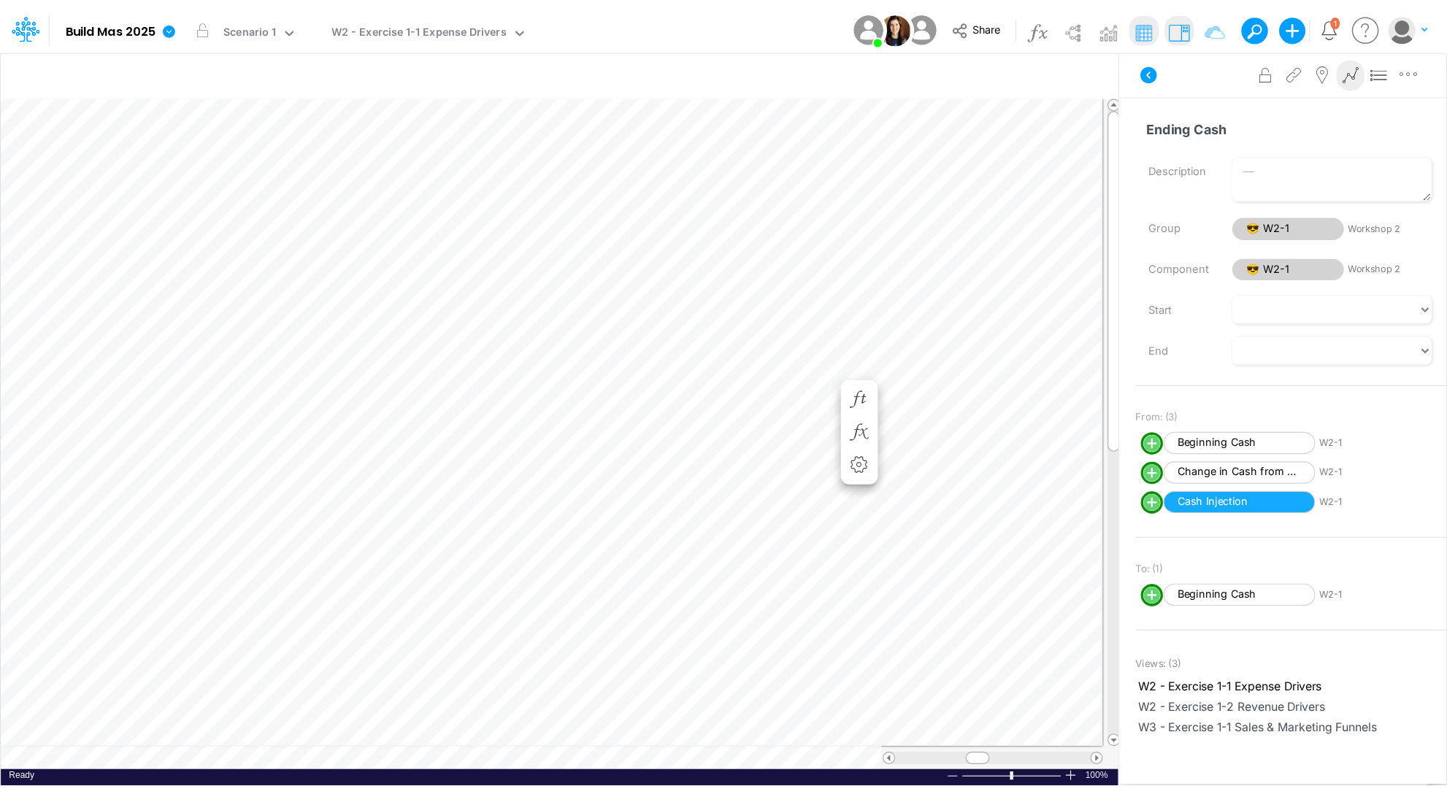
scroll to position [7, 1]
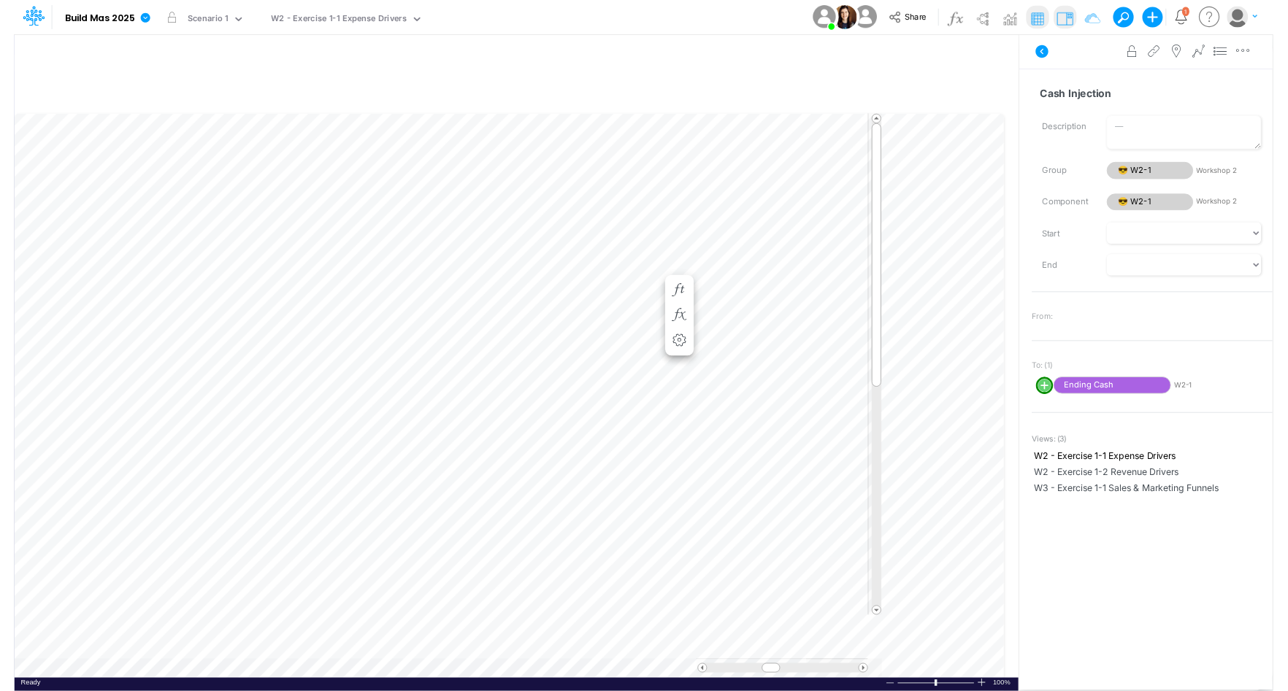
scroll to position [7, 1]
